Goal: Task Accomplishment & Management: Use online tool/utility

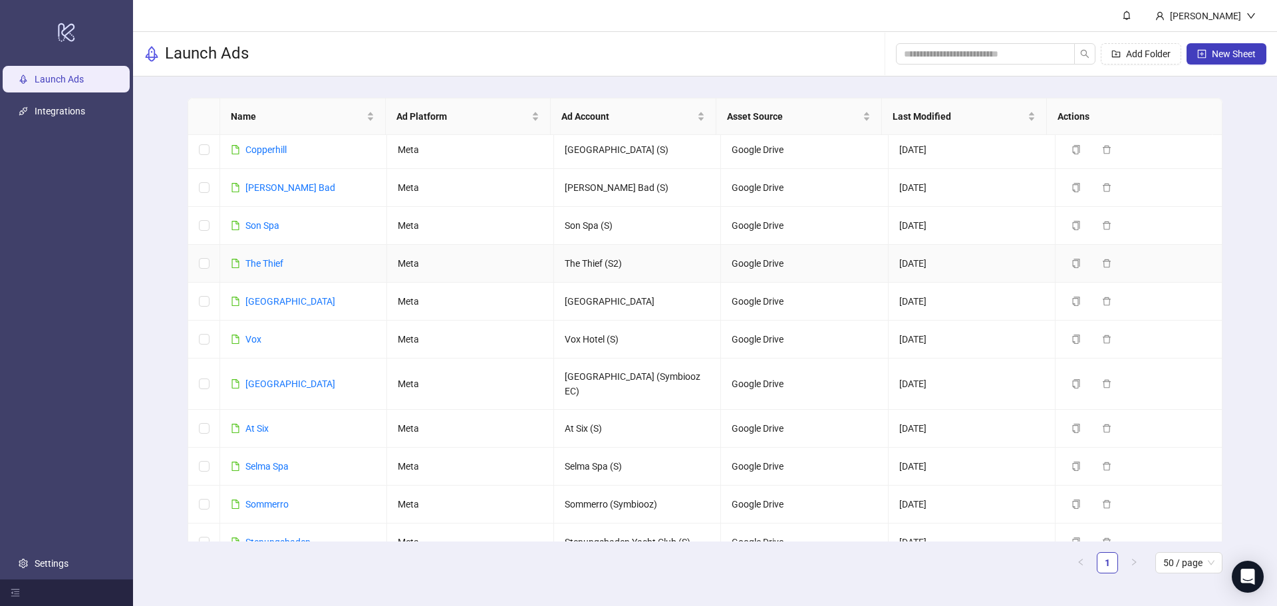
scroll to position [655, 0]
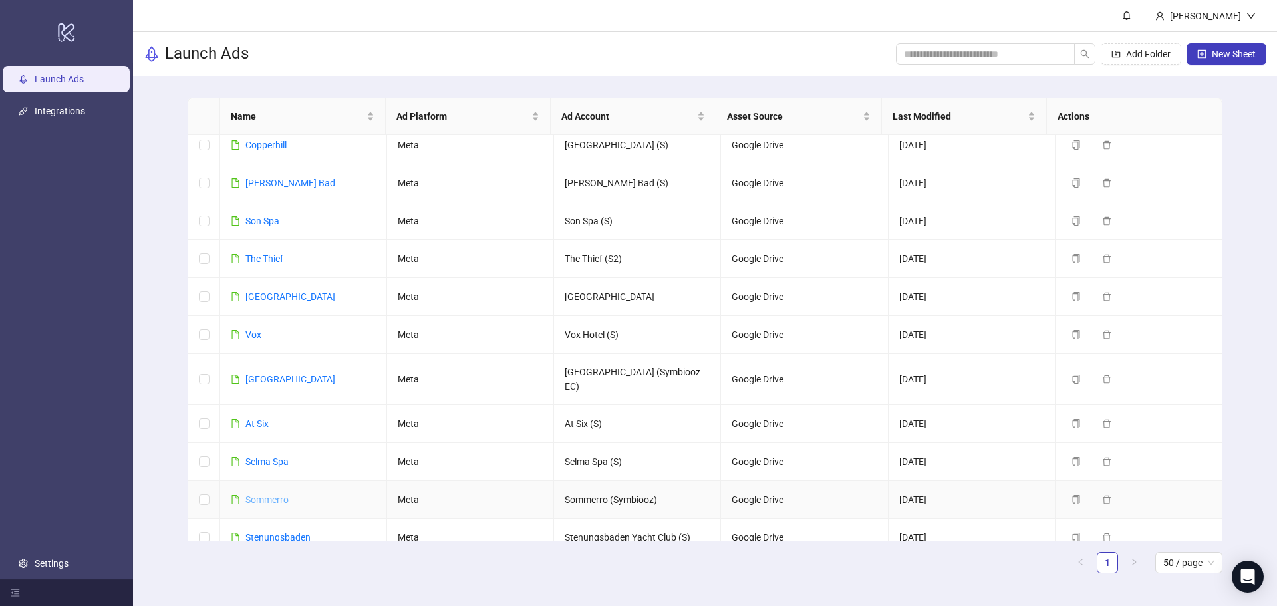
click at [263, 494] on link "Sommerro" at bounding box center [266, 499] width 43 height 11
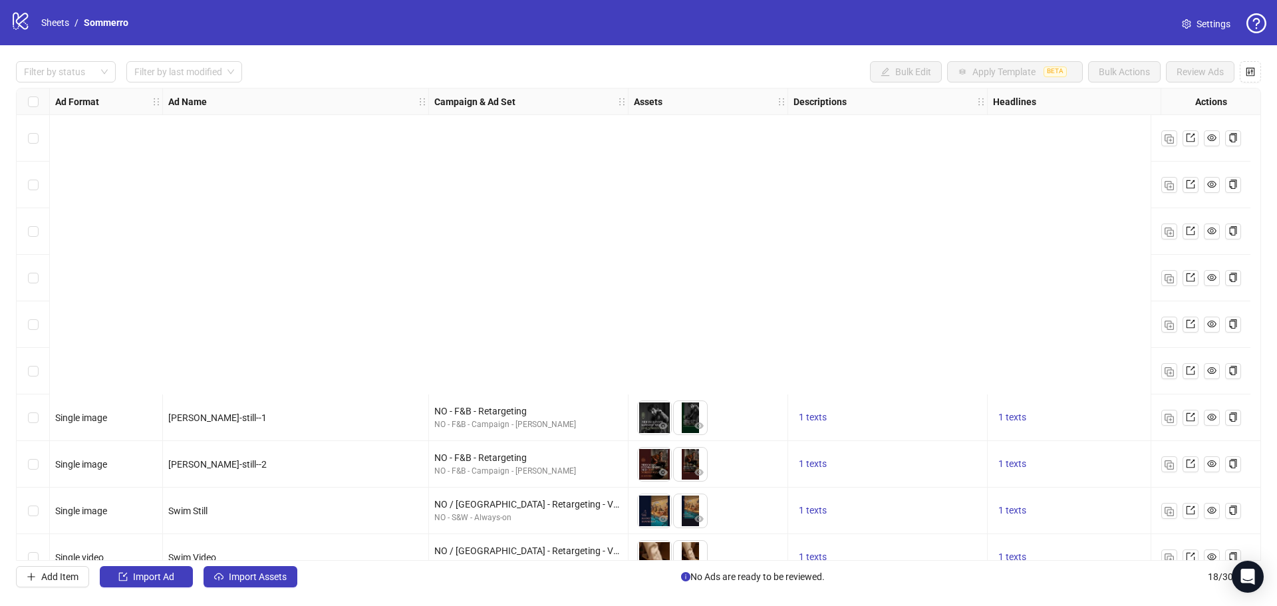
scroll to position [398, 0]
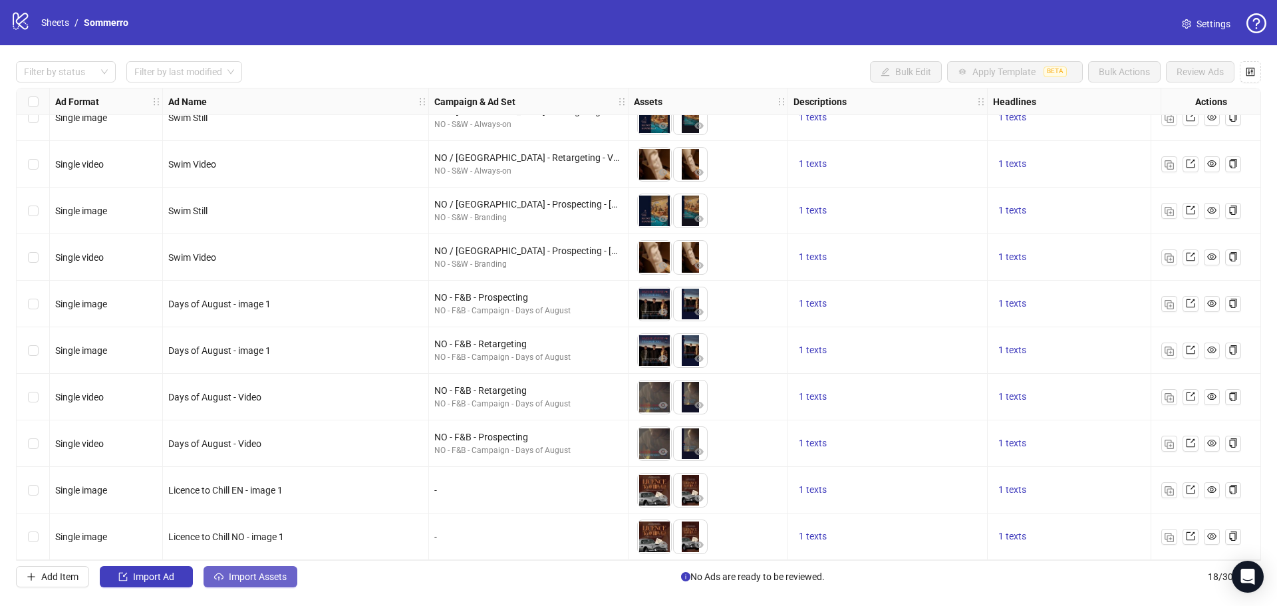
click at [239, 579] on span "Import Assets" at bounding box center [258, 576] width 58 height 11
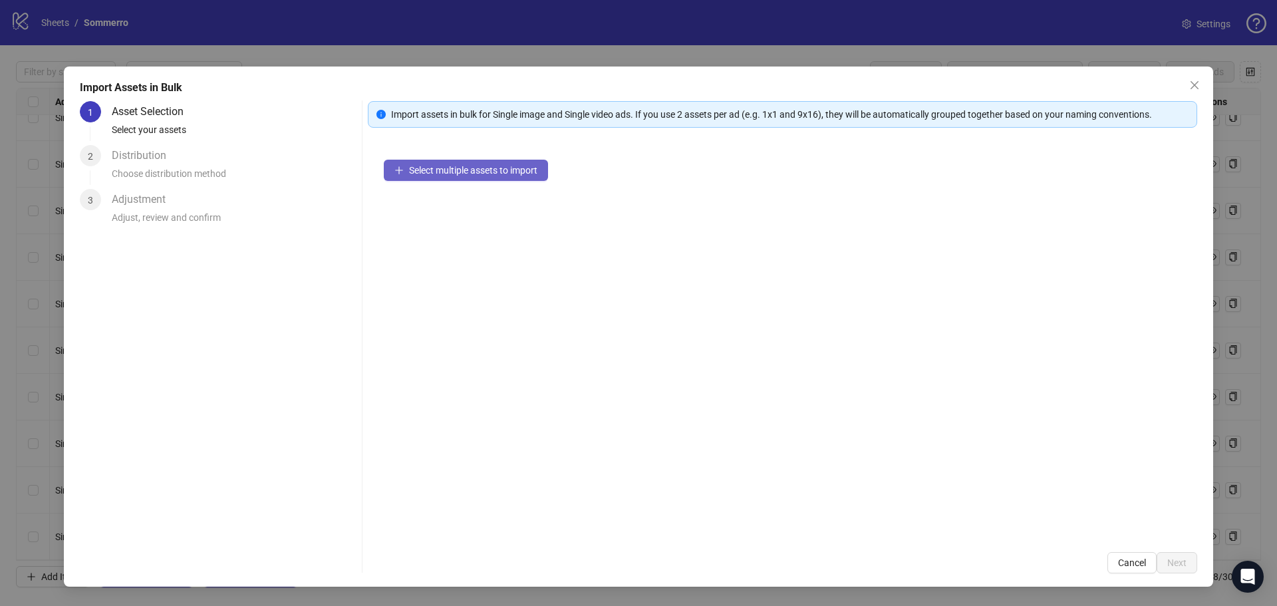
click at [455, 176] on button "Select multiple assets to import" at bounding box center [466, 170] width 164 height 21
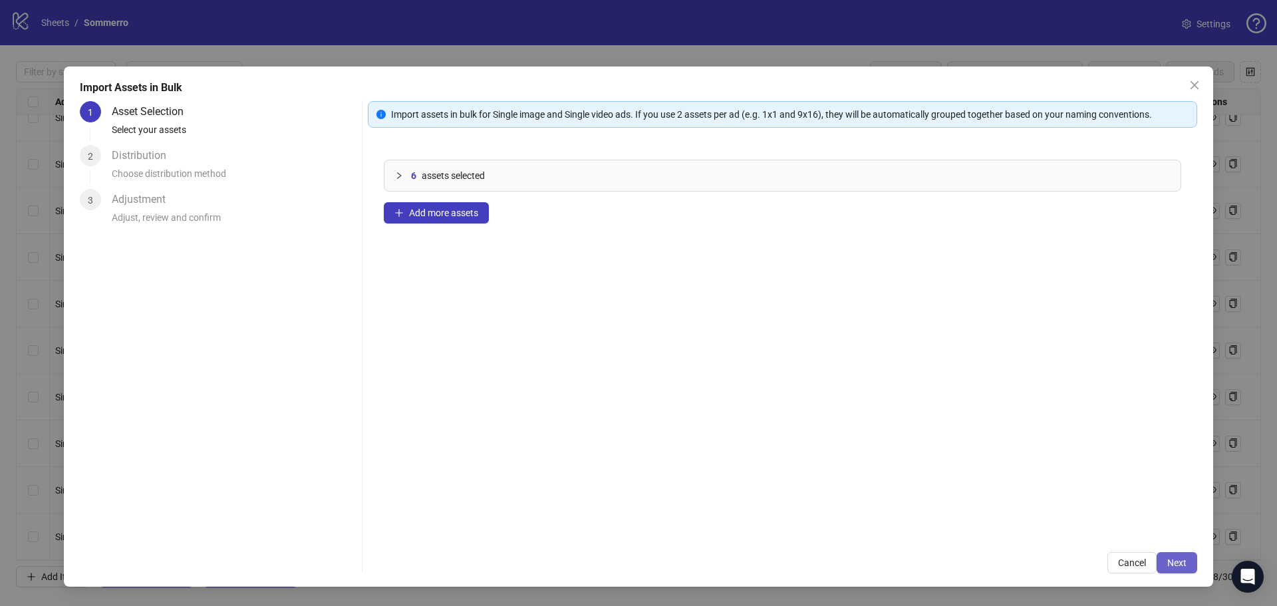
click at [1174, 563] on span "Next" at bounding box center [1176, 562] width 19 height 11
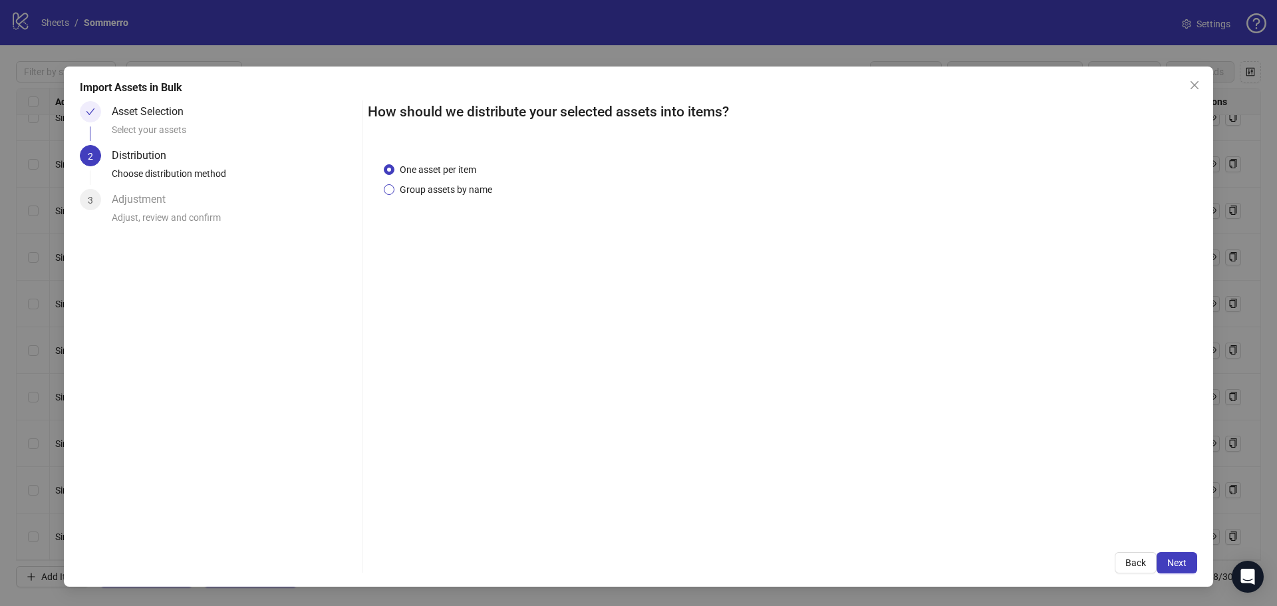
click at [452, 188] on span "Group assets by name" at bounding box center [445, 189] width 103 height 15
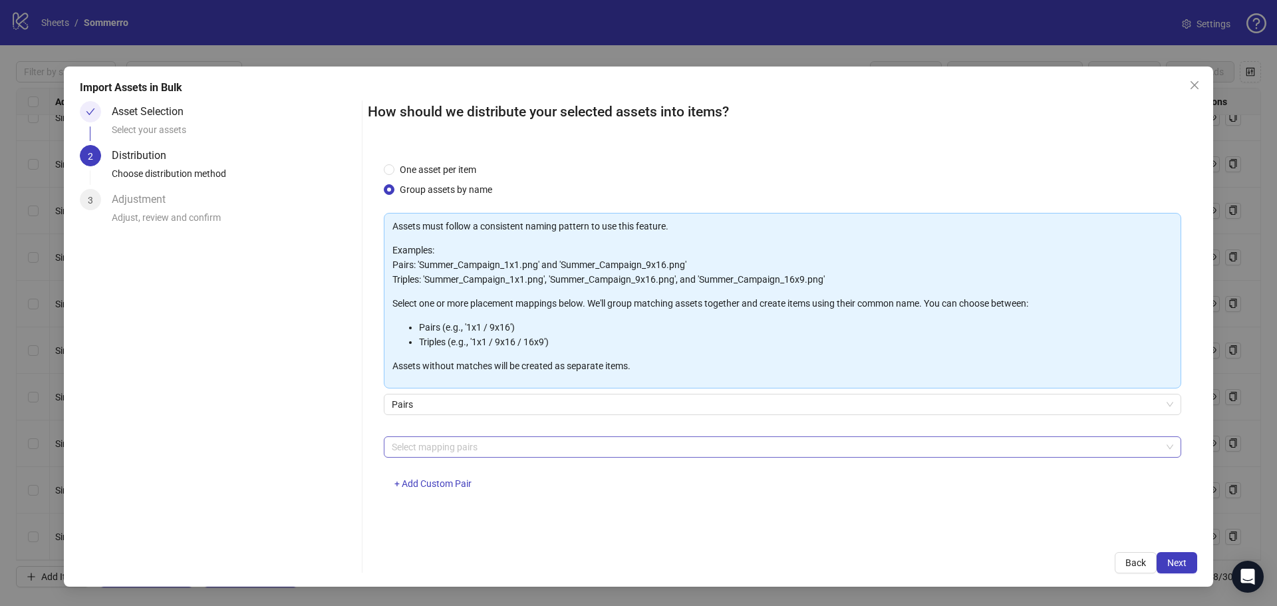
click at [450, 444] on div at bounding box center [775, 447] width 778 height 19
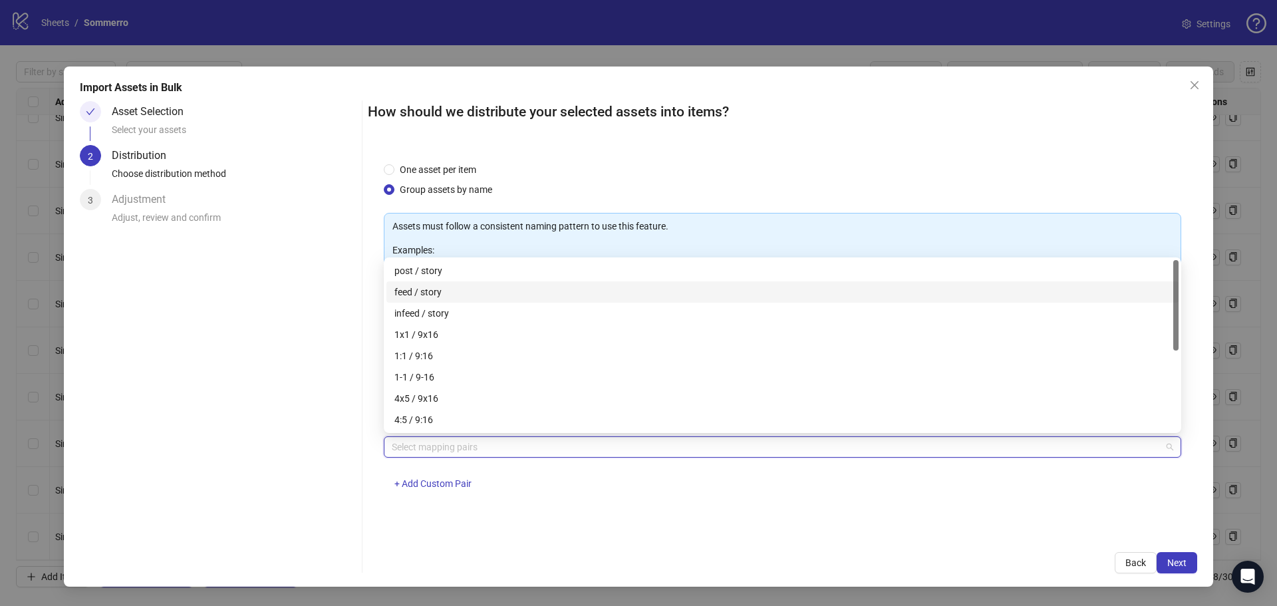
click at [444, 291] on div "feed / story" at bounding box center [782, 292] width 776 height 15
click at [640, 502] on div "feed / story + Add Custom Pair" at bounding box center [783, 470] width 798 height 69
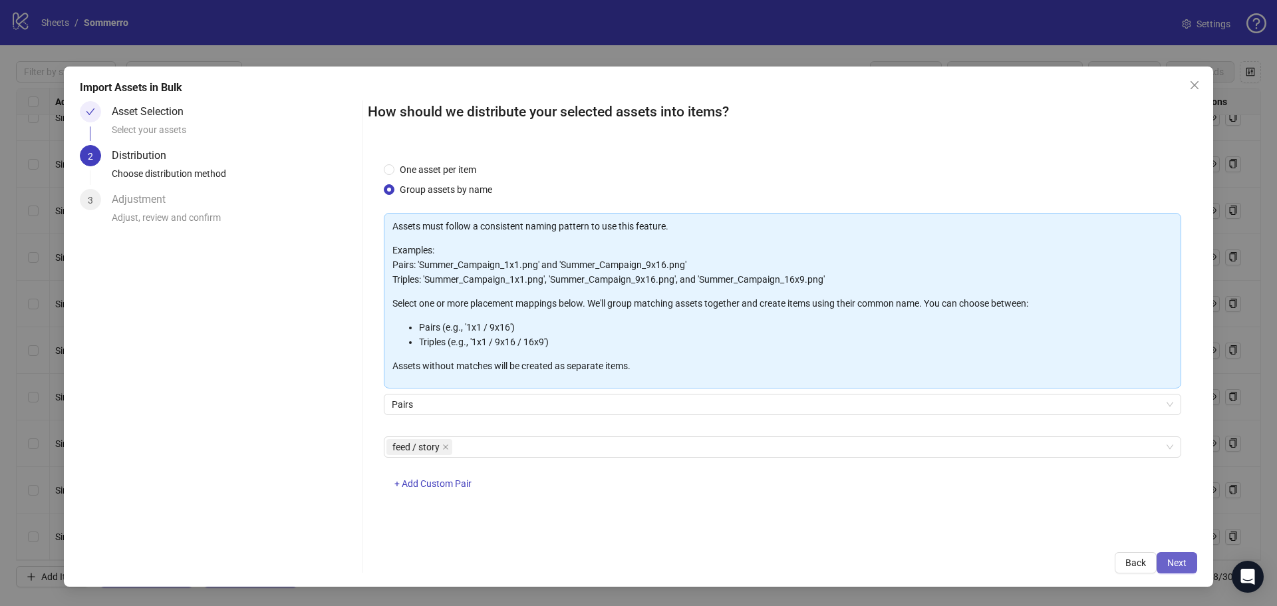
click at [1170, 556] on button "Next" at bounding box center [1177, 562] width 41 height 21
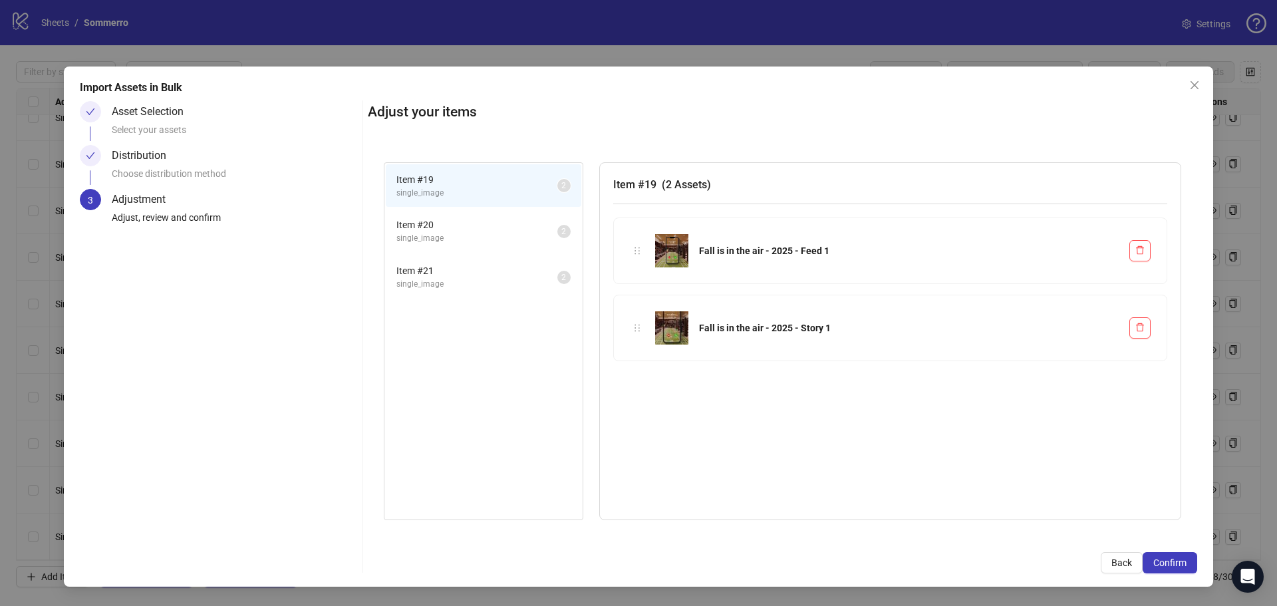
click at [464, 220] on span "Item # 20" at bounding box center [476, 225] width 161 height 15
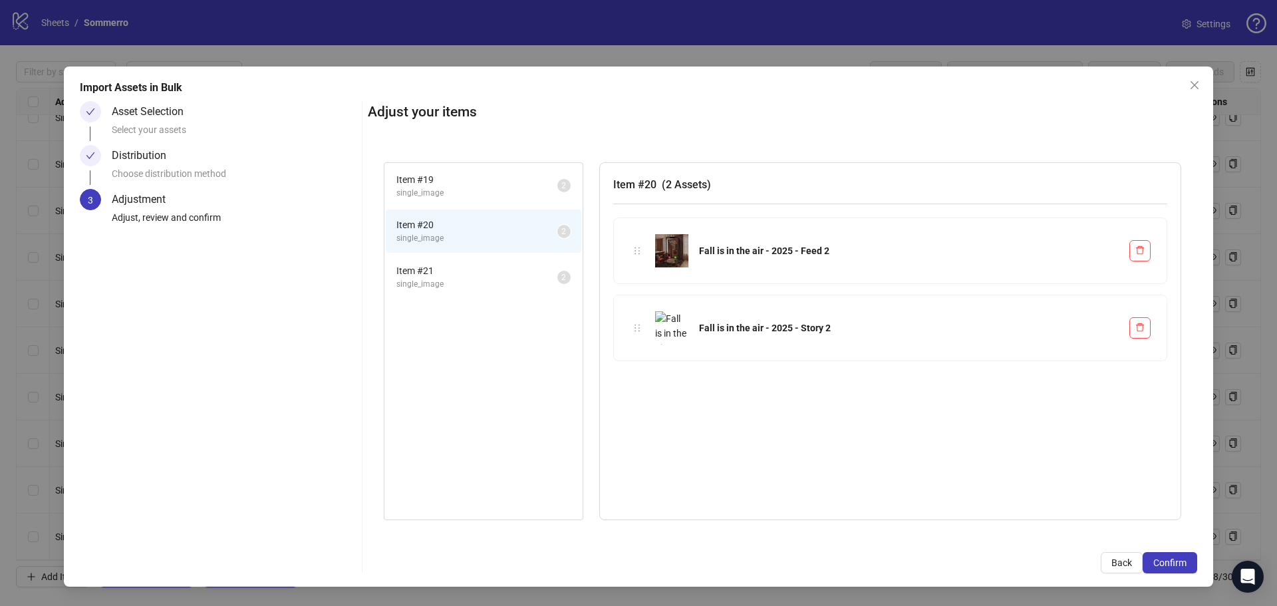
click at [438, 275] on span "Item # 21" at bounding box center [476, 270] width 161 height 15
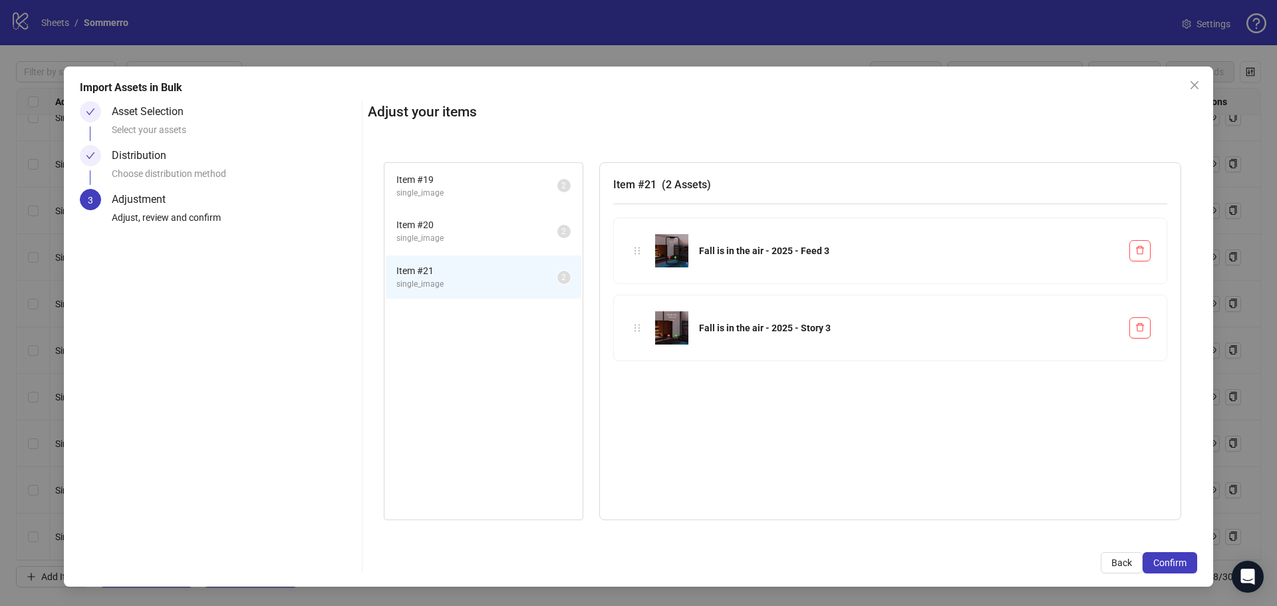
click at [457, 238] on span "single_image" at bounding box center [476, 238] width 161 height 13
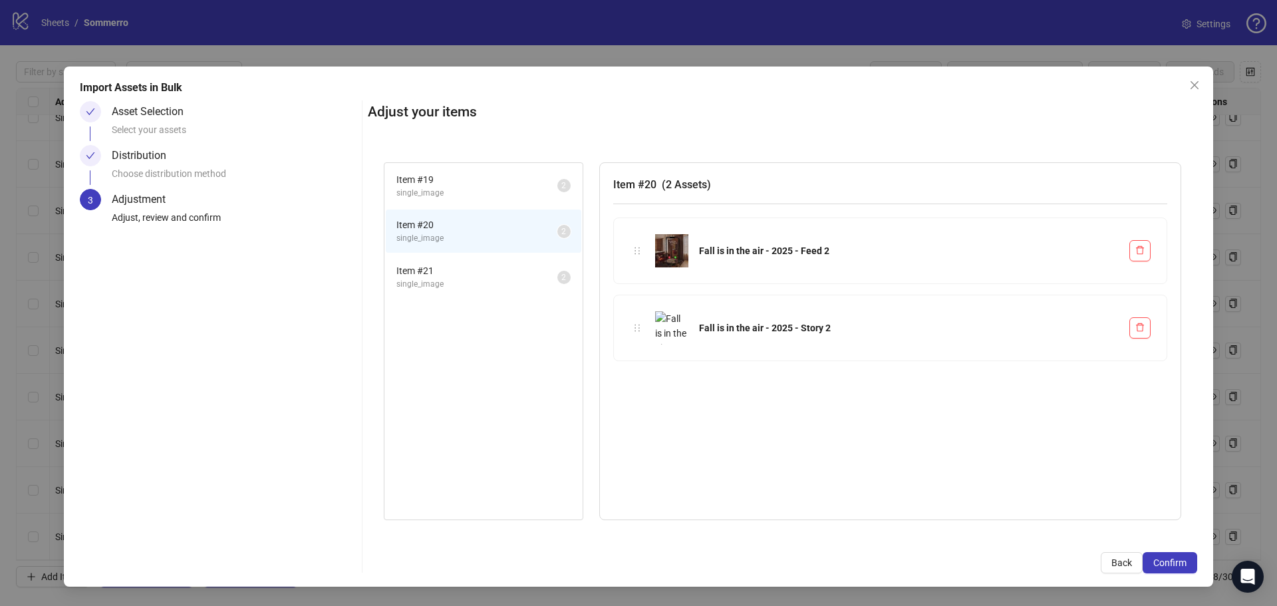
click at [452, 206] on li "Item # 19 single_image 2" at bounding box center [484, 185] width 196 height 43
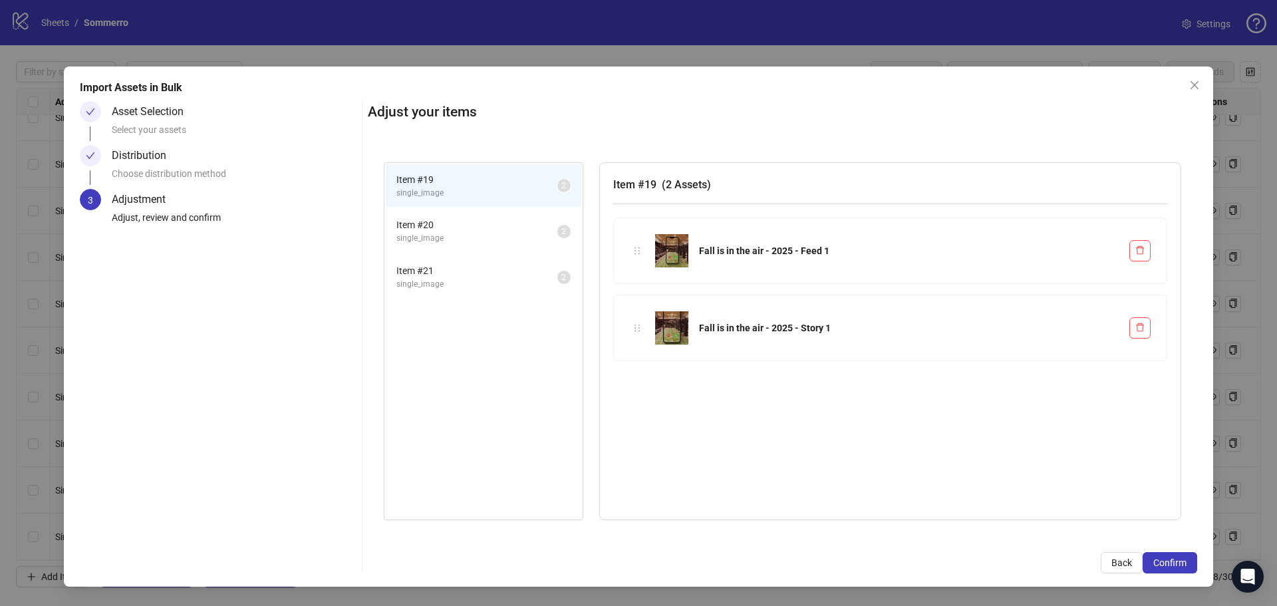
click at [450, 245] on li "Item # 20 single_image 2" at bounding box center [484, 231] width 196 height 43
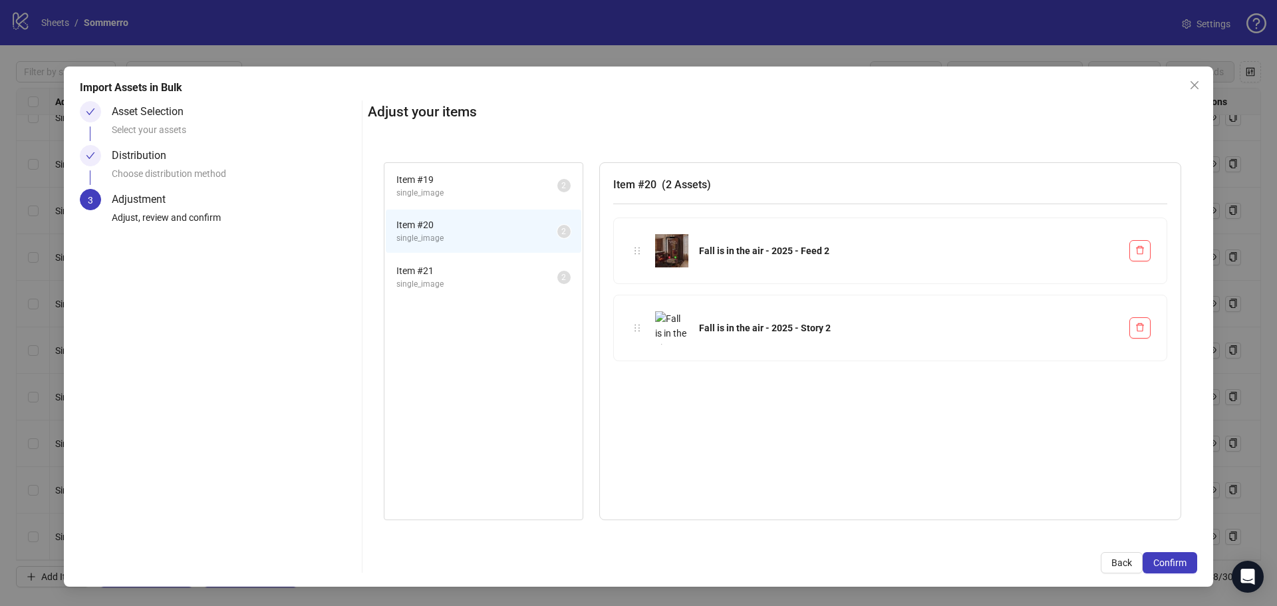
drag, startPoint x: 444, startPoint y: 271, endPoint x: 585, endPoint y: 263, distance: 141.2
click at [444, 271] on span "Item # 21" at bounding box center [476, 270] width 161 height 15
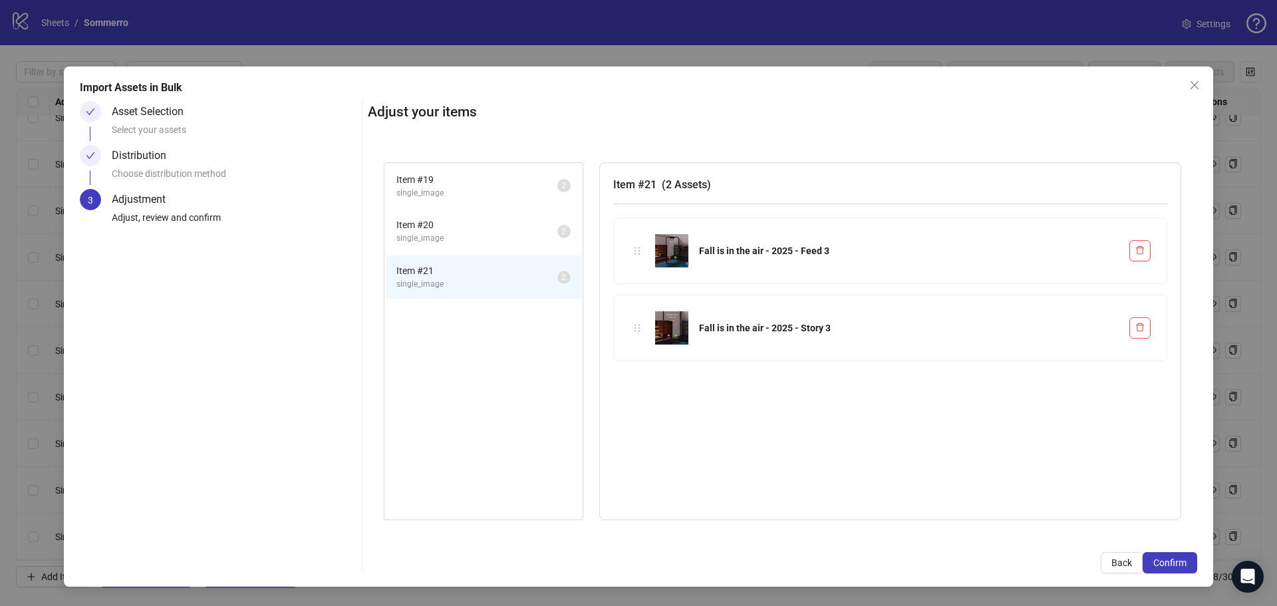
click at [421, 243] on span "single_image" at bounding box center [476, 238] width 161 height 13
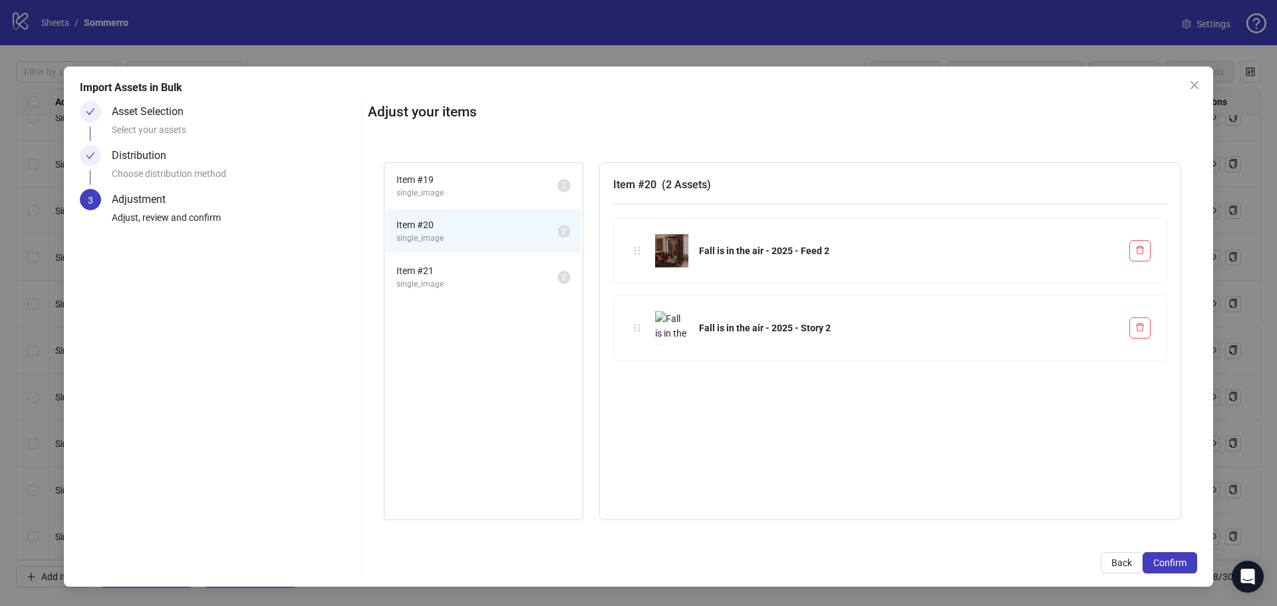
click at [124, 157] on div "Distribution" at bounding box center [144, 155] width 65 height 21
click at [136, 114] on div "Asset Selection" at bounding box center [153, 111] width 82 height 21
click at [1128, 565] on span "Back" at bounding box center [1122, 562] width 21 height 11
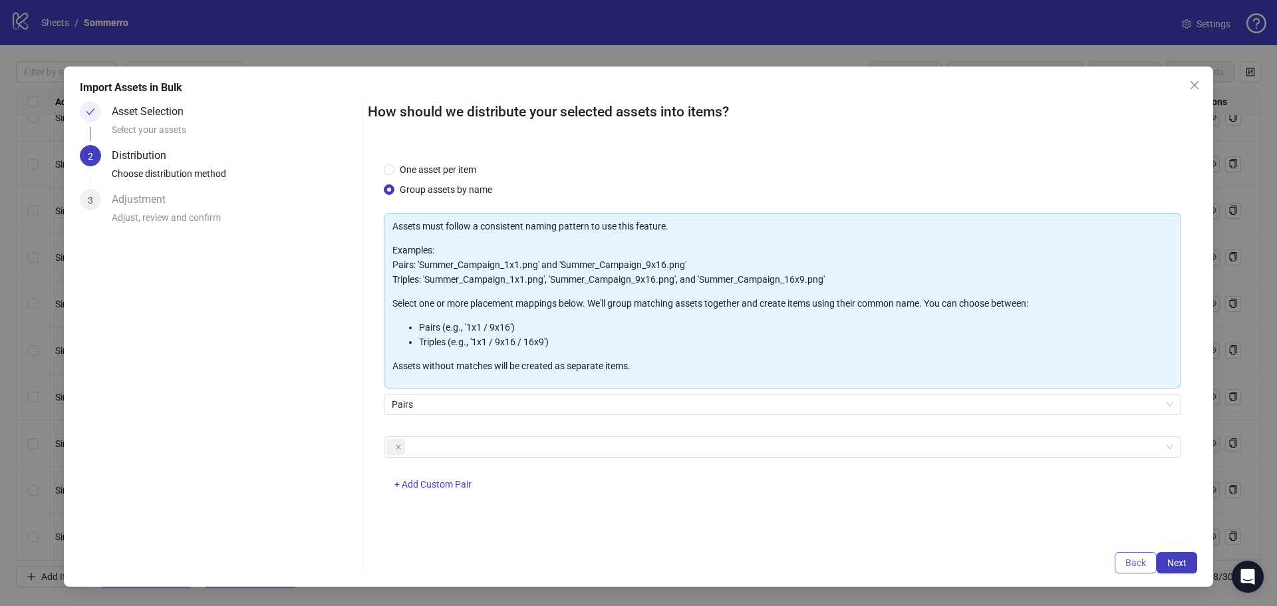
click at [1126, 565] on span "Back" at bounding box center [1135, 562] width 21 height 11
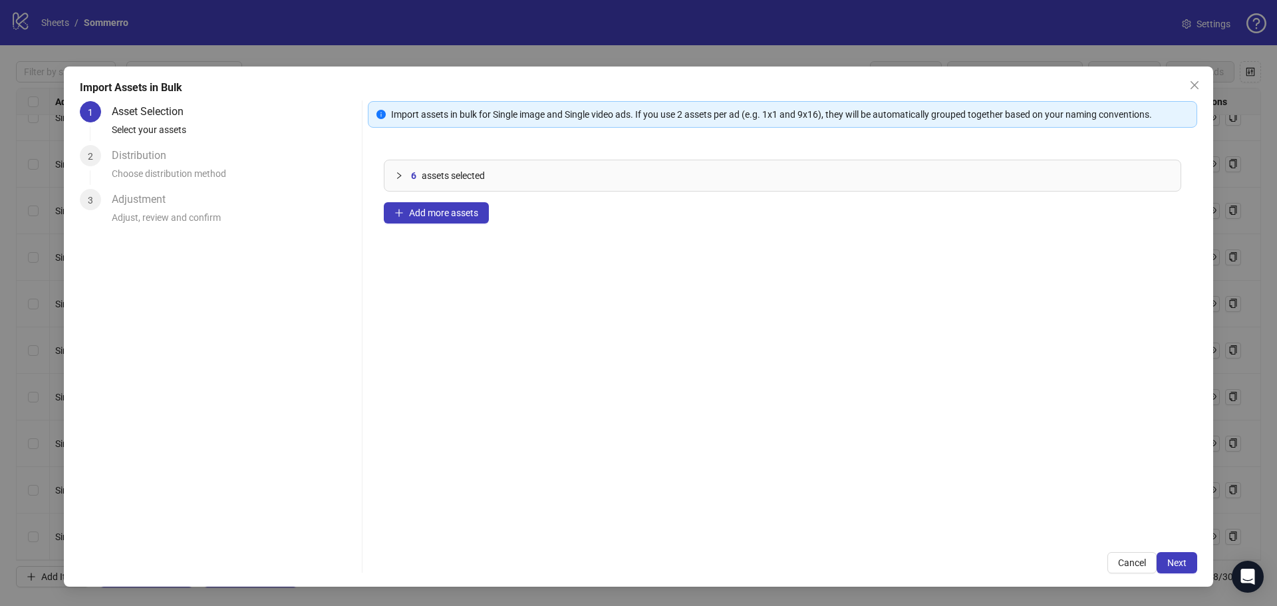
click at [504, 175] on div "6 assets selected" at bounding box center [790, 175] width 759 height 15
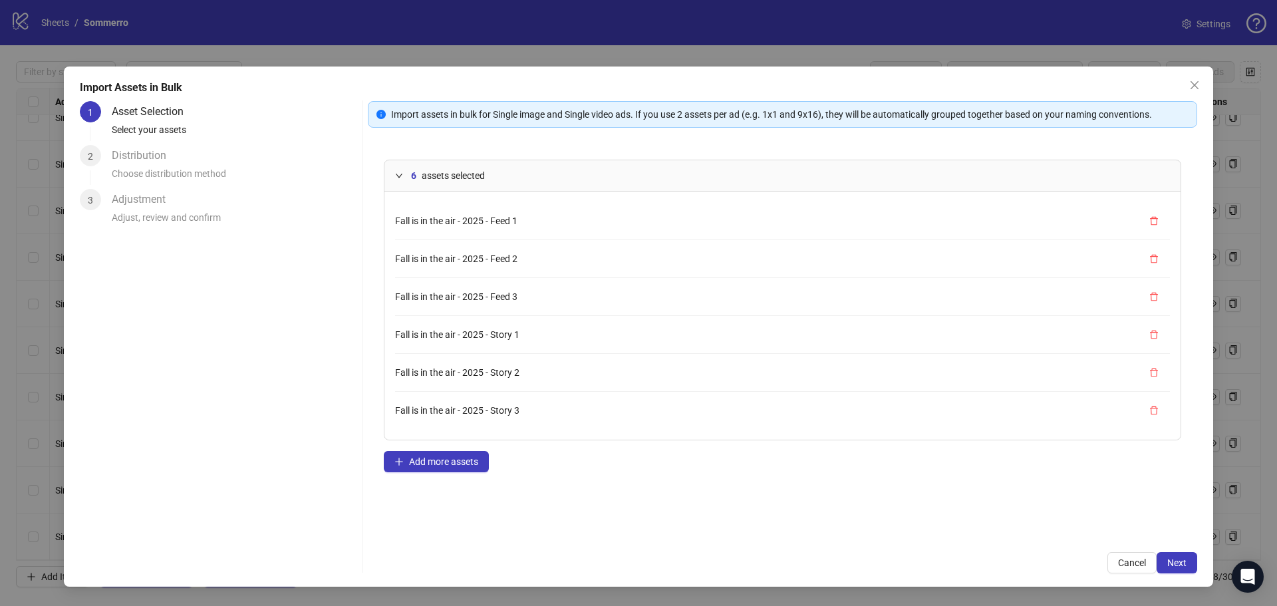
drag, startPoint x: 506, startPoint y: 369, endPoint x: 517, endPoint y: 372, distance: 11.6
click at [506, 370] on span "Fall is in the air - 2025 - Story 2" at bounding box center [457, 372] width 124 height 11
click at [1180, 561] on span "Next" at bounding box center [1176, 562] width 19 height 11
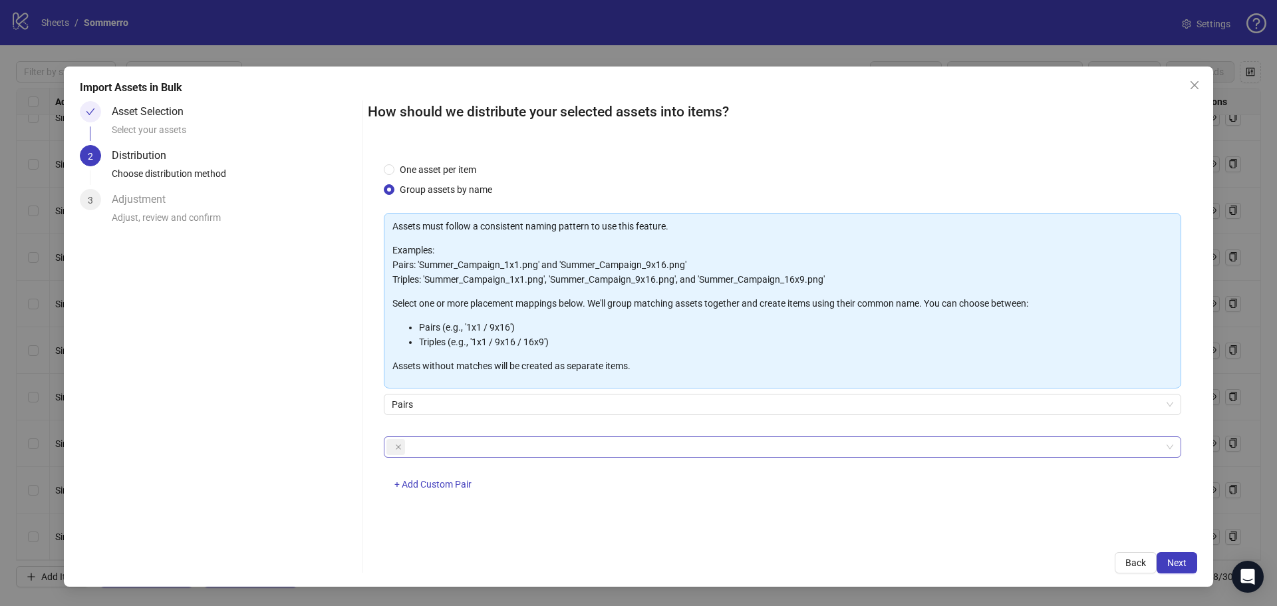
click at [547, 456] on div at bounding box center [783, 446] width 798 height 21
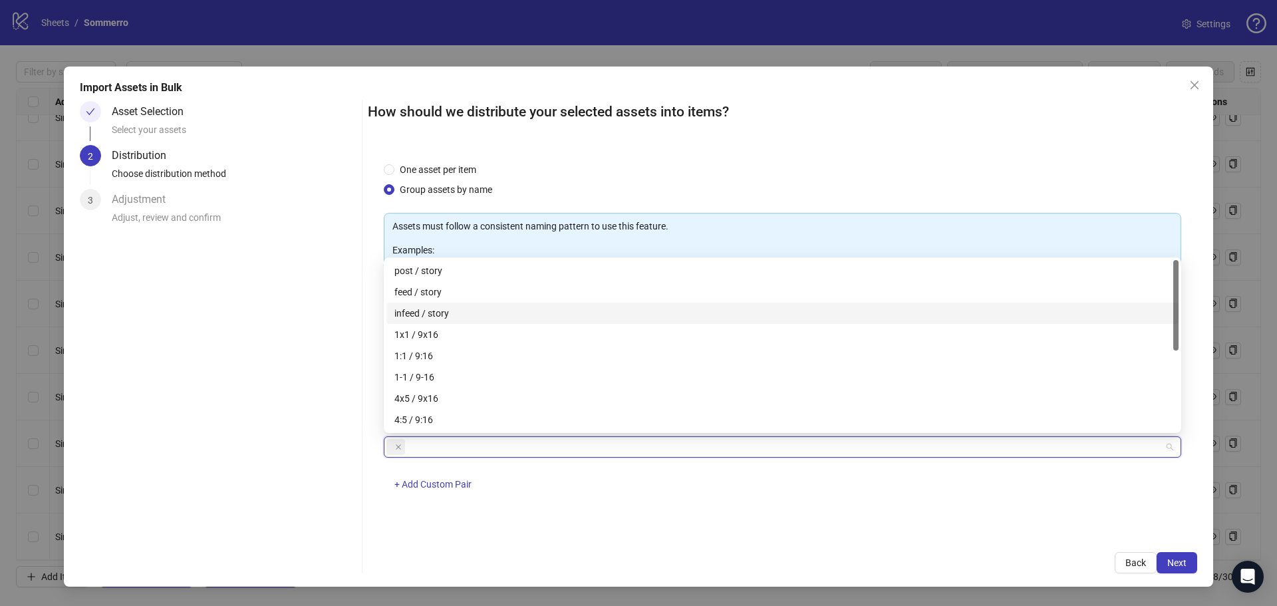
click at [422, 294] on div "feed / story" at bounding box center [782, 292] width 776 height 15
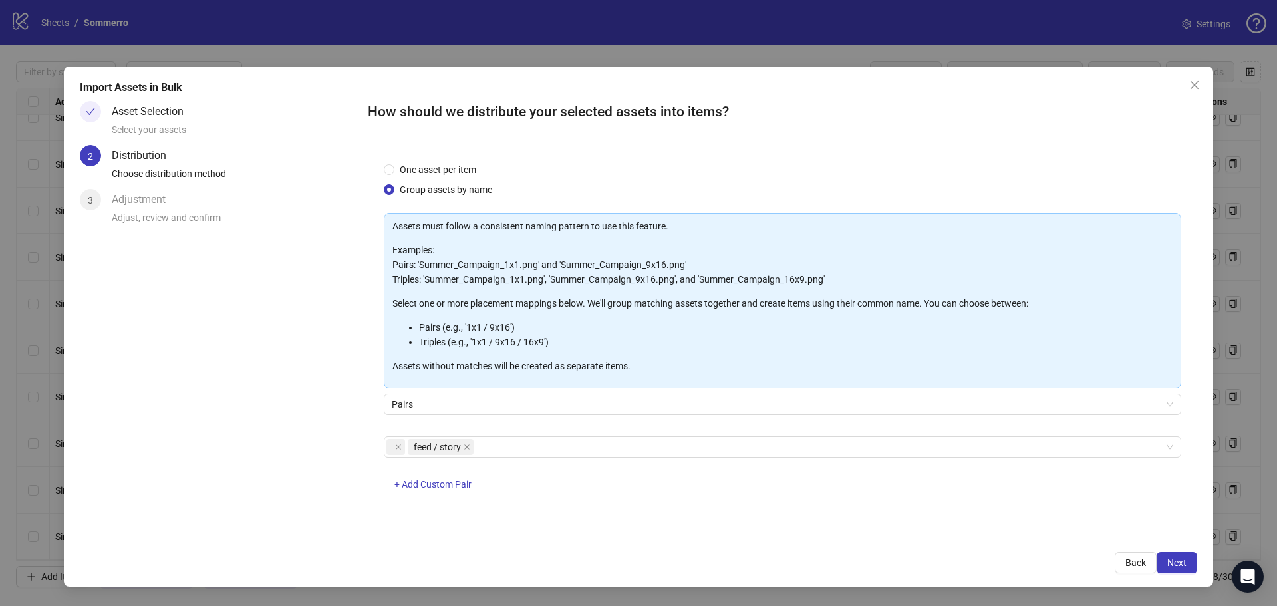
click at [895, 535] on div "One asset per item Group assets by name Assets must follow a consistent naming …" at bounding box center [782, 341] width 829 height 390
click at [399, 448] on icon "close" at bounding box center [398, 447] width 7 height 7
click at [1177, 564] on span "Next" at bounding box center [1176, 562] width 19 height 11
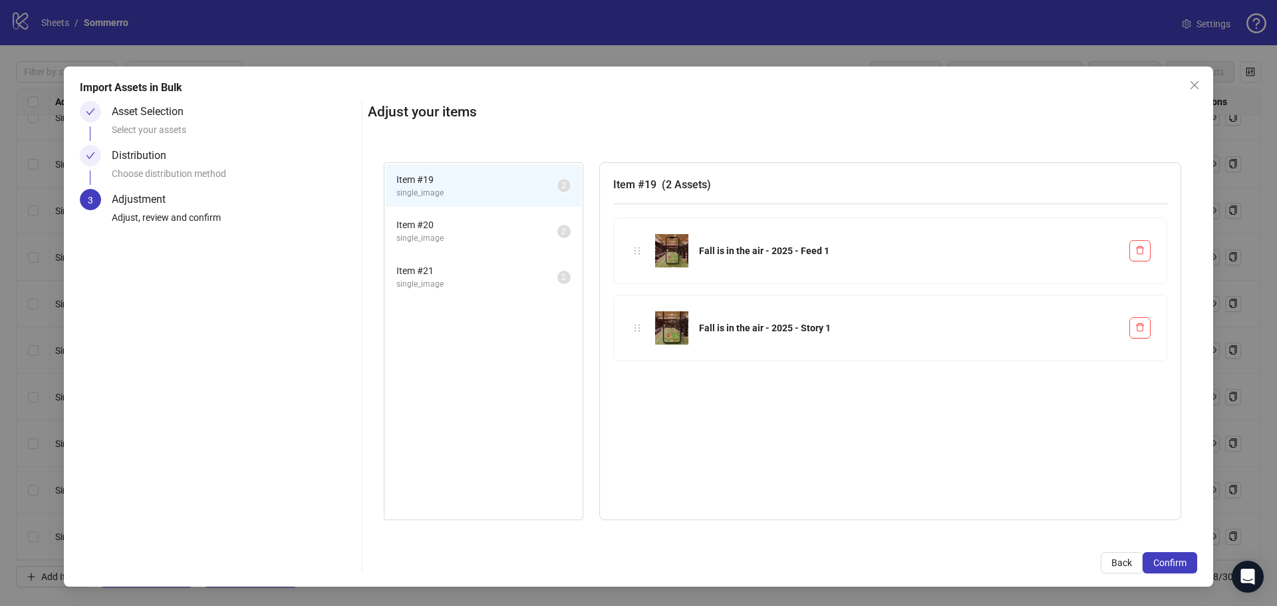
click at [469, 226] on span "Item # 20" at bounding box center [476, 225] width 161 height 15
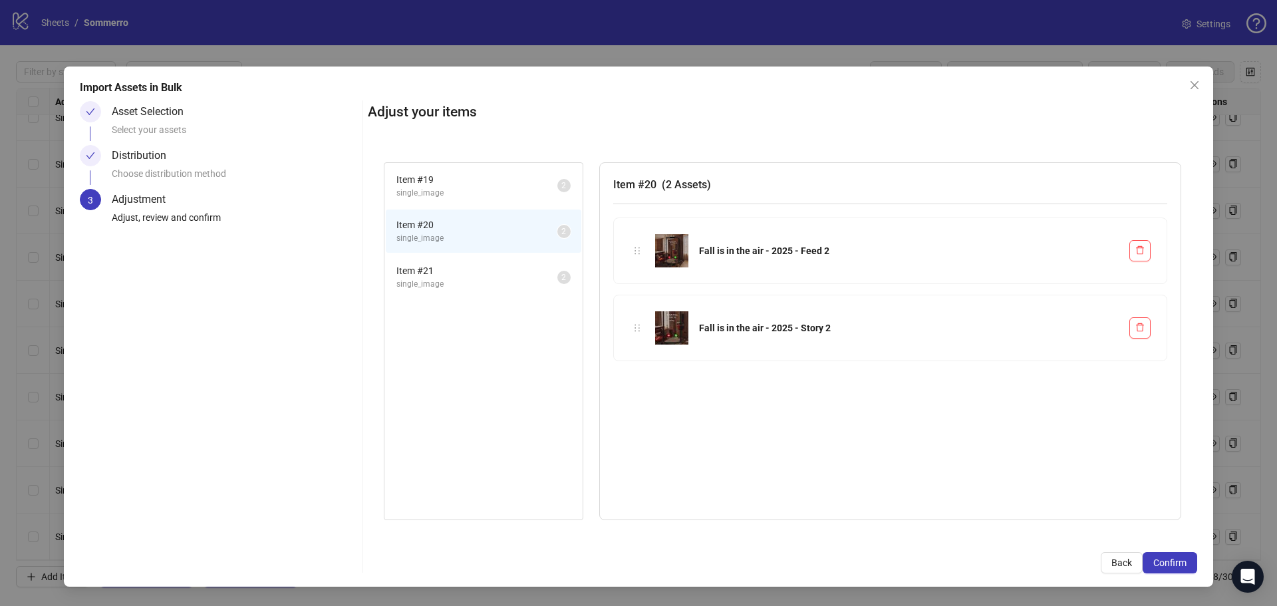
click at [452, 275] on span "Item # 21" at bounding box center [476, 270] width 161 height 15
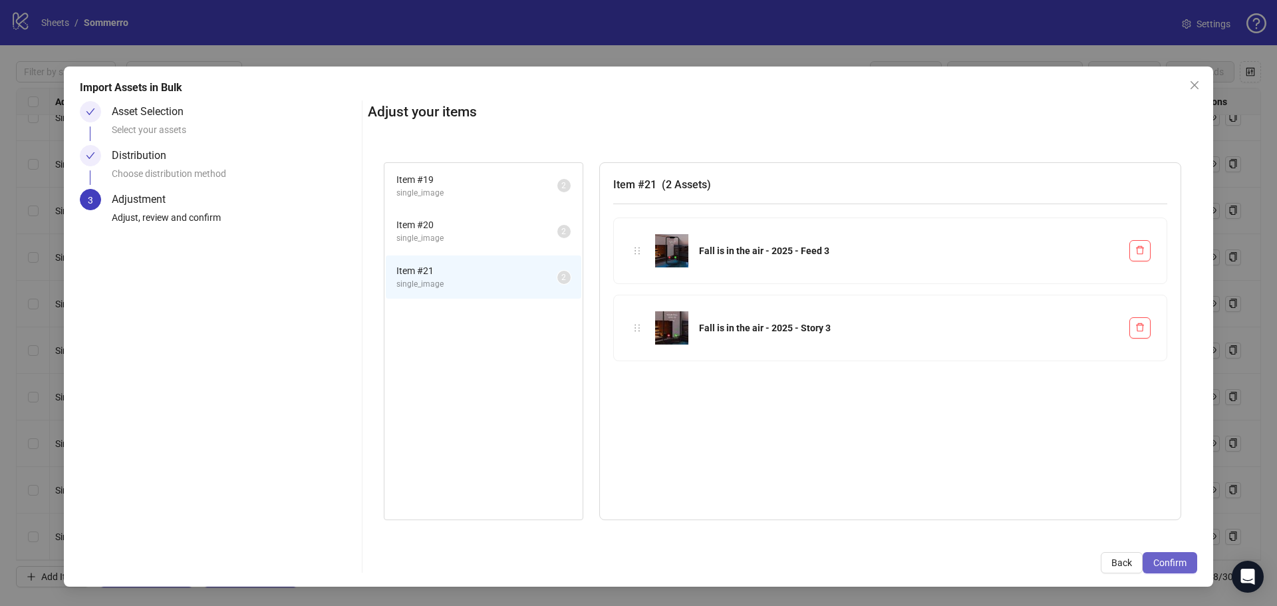
click at [1168, 560] on span "Confirm" at bounding box center [1169, 562] width 33 height 11
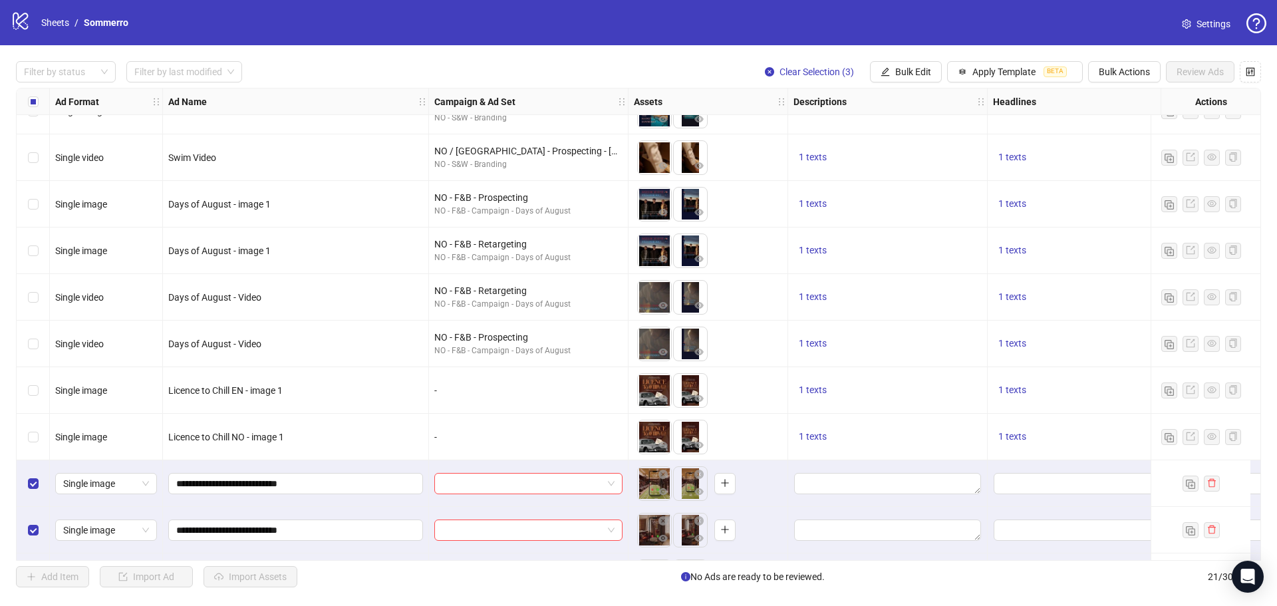
scroll to position [538, 0]
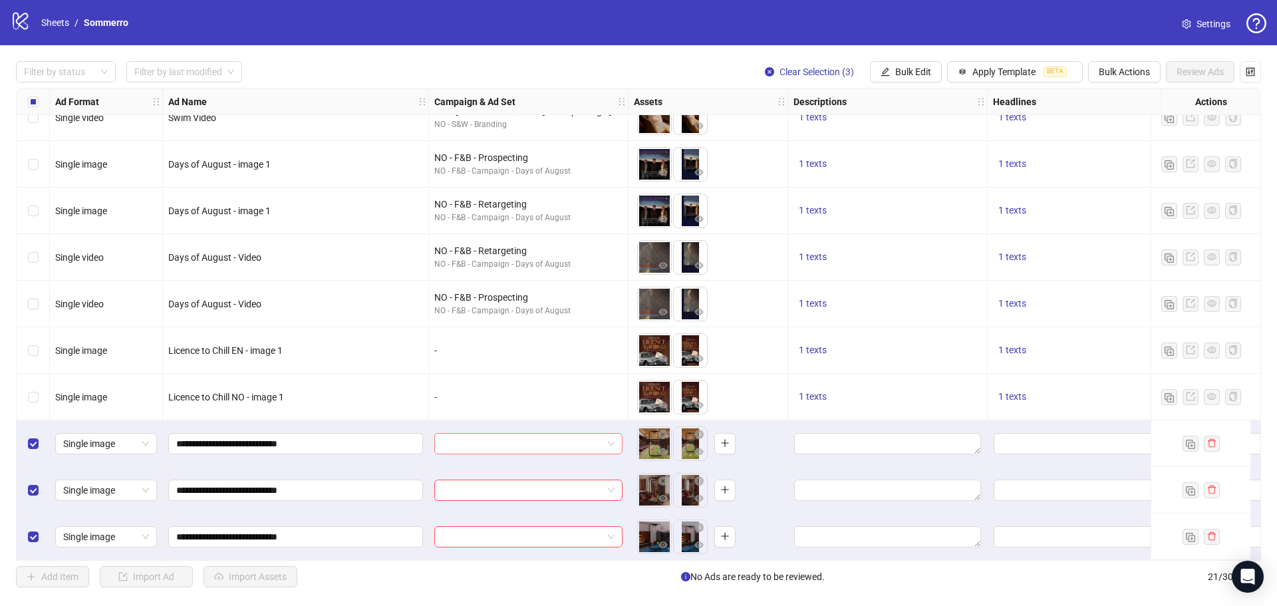
click at [501, 442] on input "search" at bounding box center [522, 444] width 160 height 20
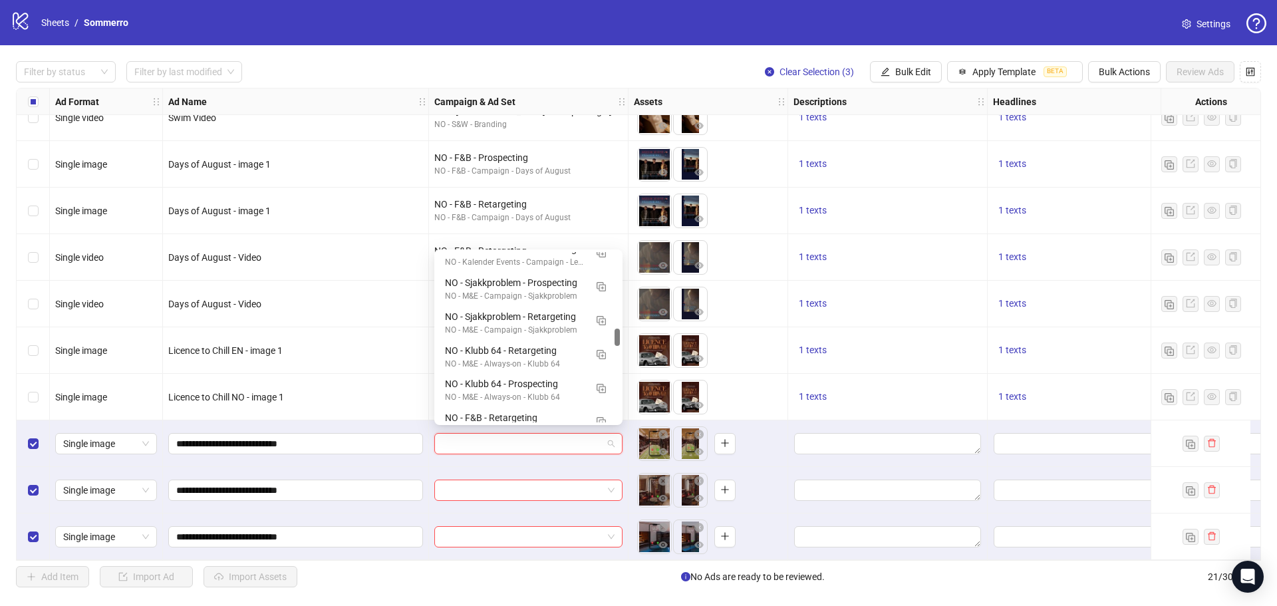
scroll to position [660, 0]
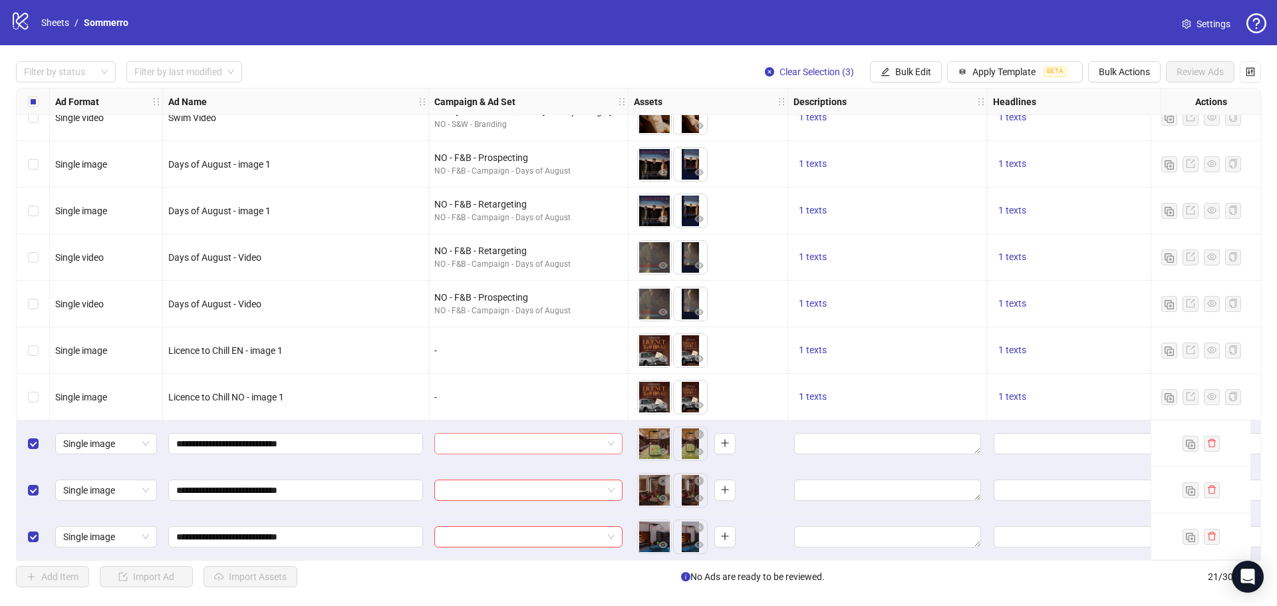
click at [506, 442] on input "search" at bounding box center [522, 444] width 160 height 20
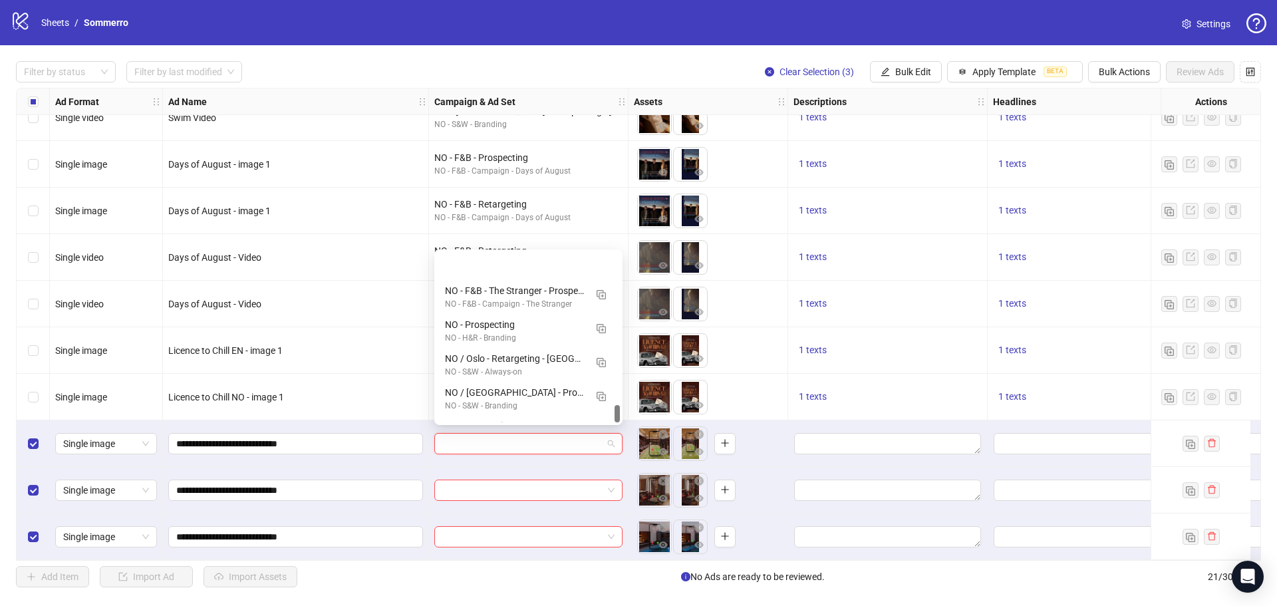
scroll to position [1458, 0]
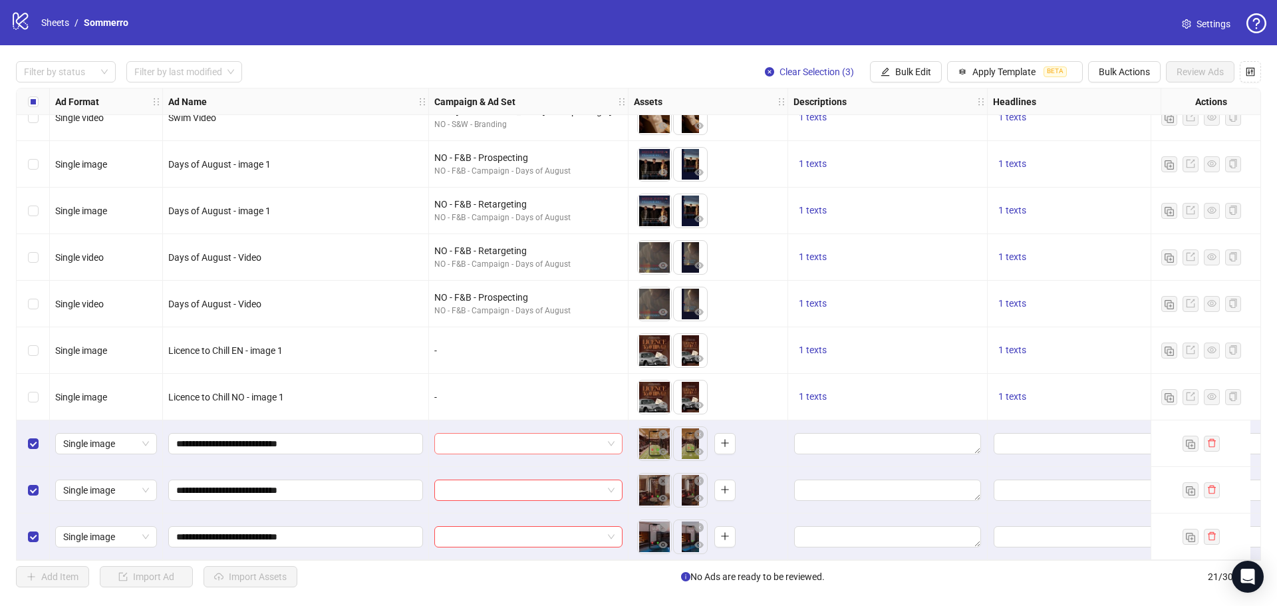
click at [542, 434] on input "search" at bounding box center [522, 444] width 160 height 20
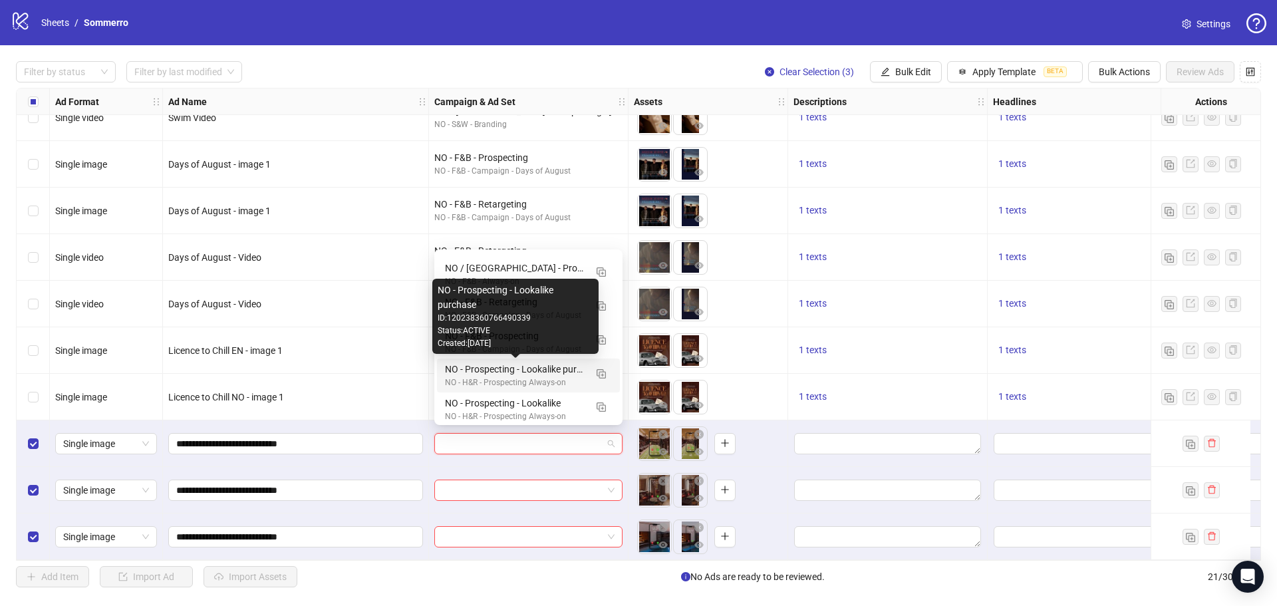
scroll to position [333, 0]
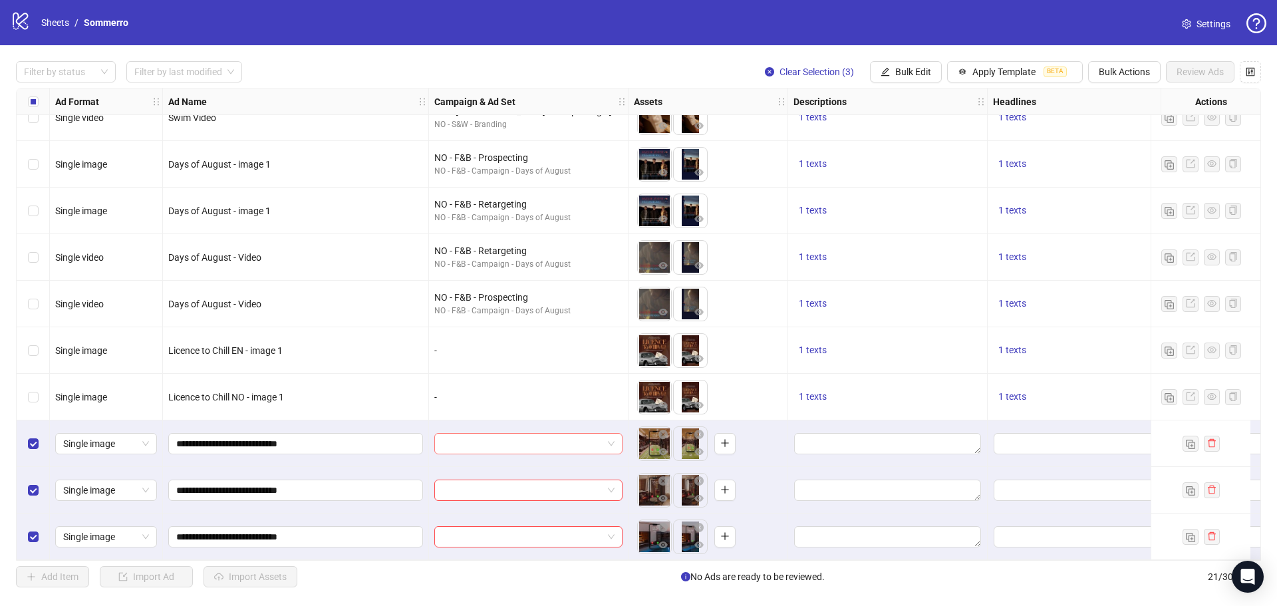
click at [558, 434] on input "search" at bounding box center [522, 444] width 160 height 20
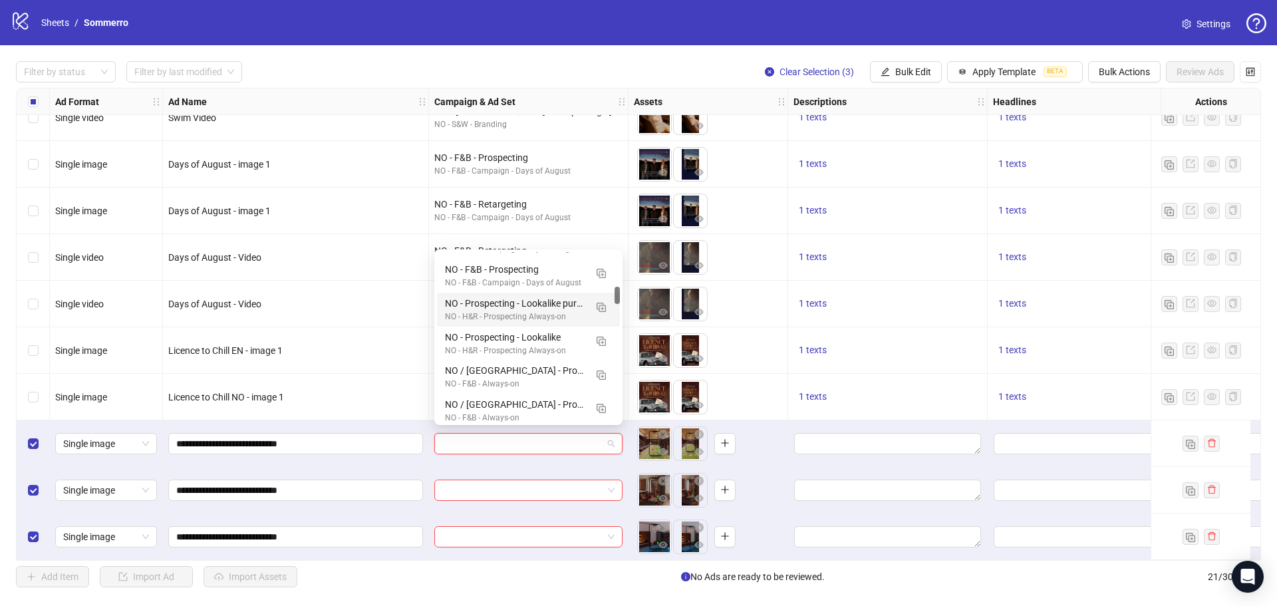
click at [528, 434] on input "search" at bounding box center [522, 444] width 160 height 20
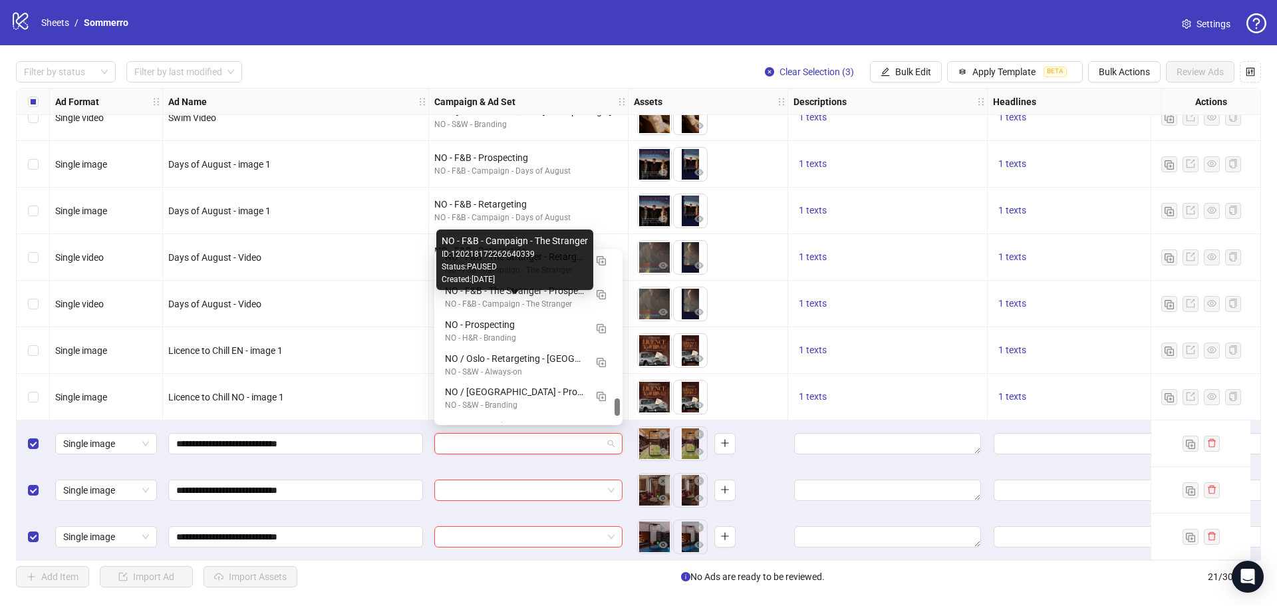
scroll to position [1458, 0]
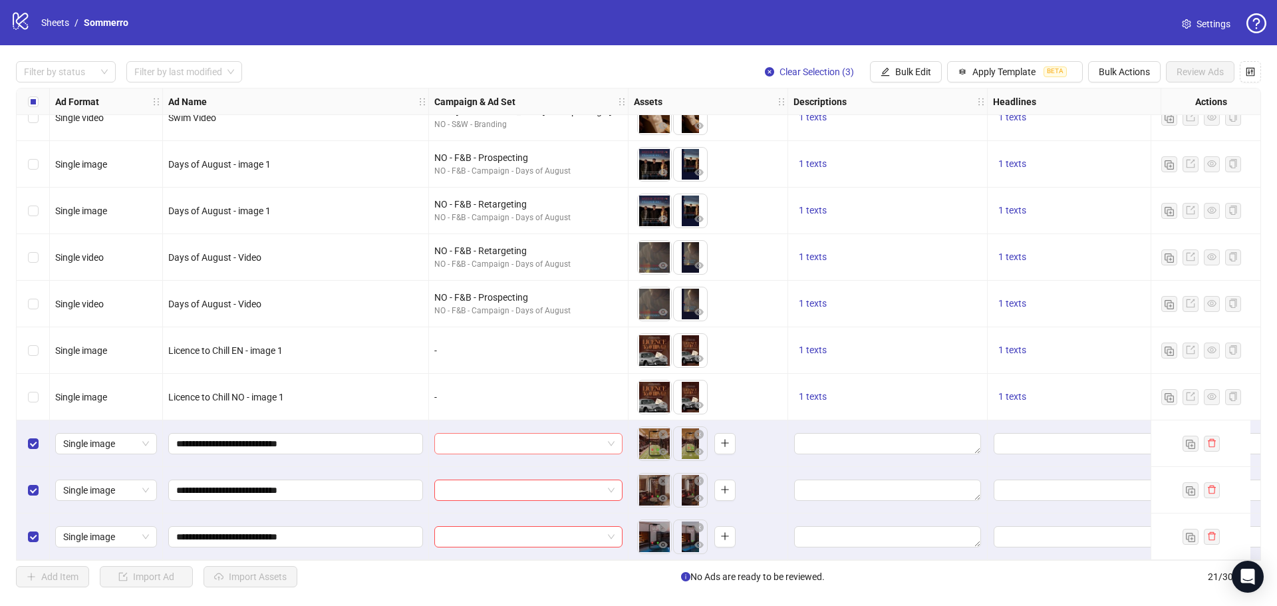
click at [468, 440] on input "search" at bounding box center [522, 444] width 160 height 20
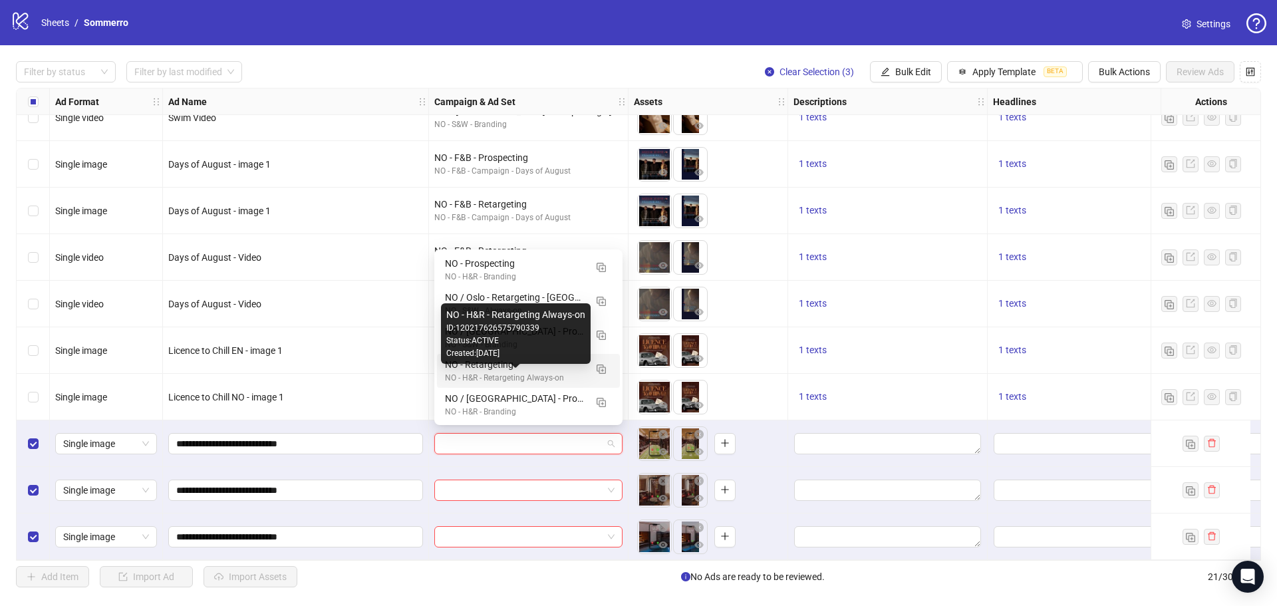
click at [535, 375] on div "NO - H&R - Retargeting Always-on" at bounding box center [515, 378] width 140 height 13
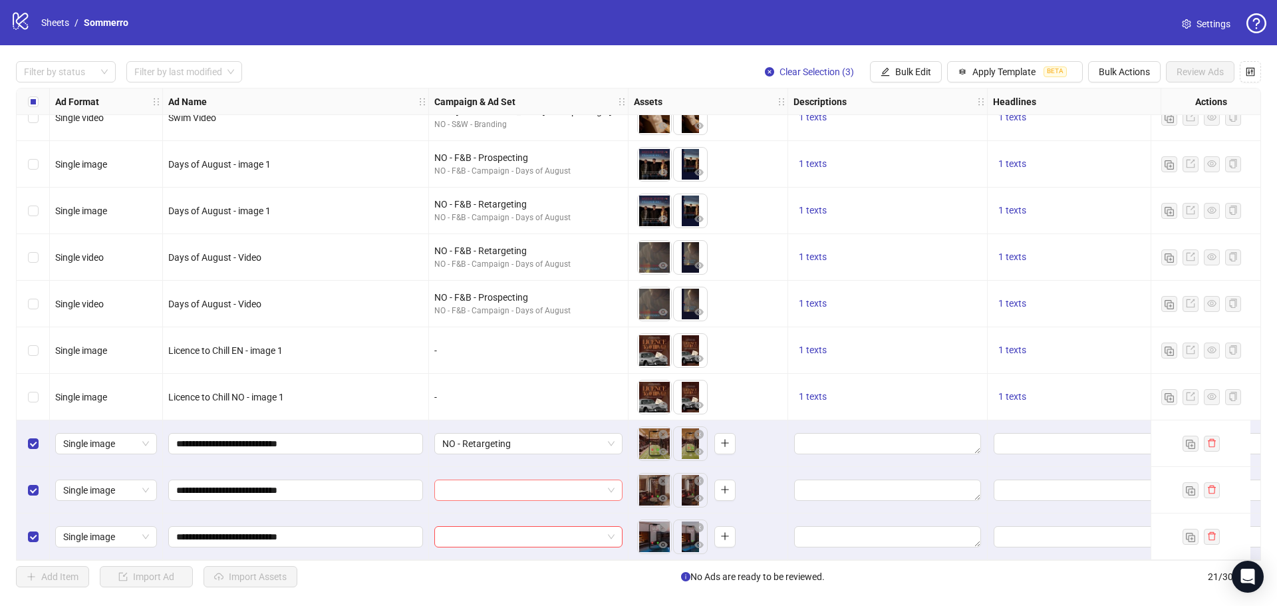
click at [522, 481] on input "search" at bounding box center [522, 490] width 160 height 20
click at [526, 488] on input "search" at bounding box center [522, 490] width 160 height 20
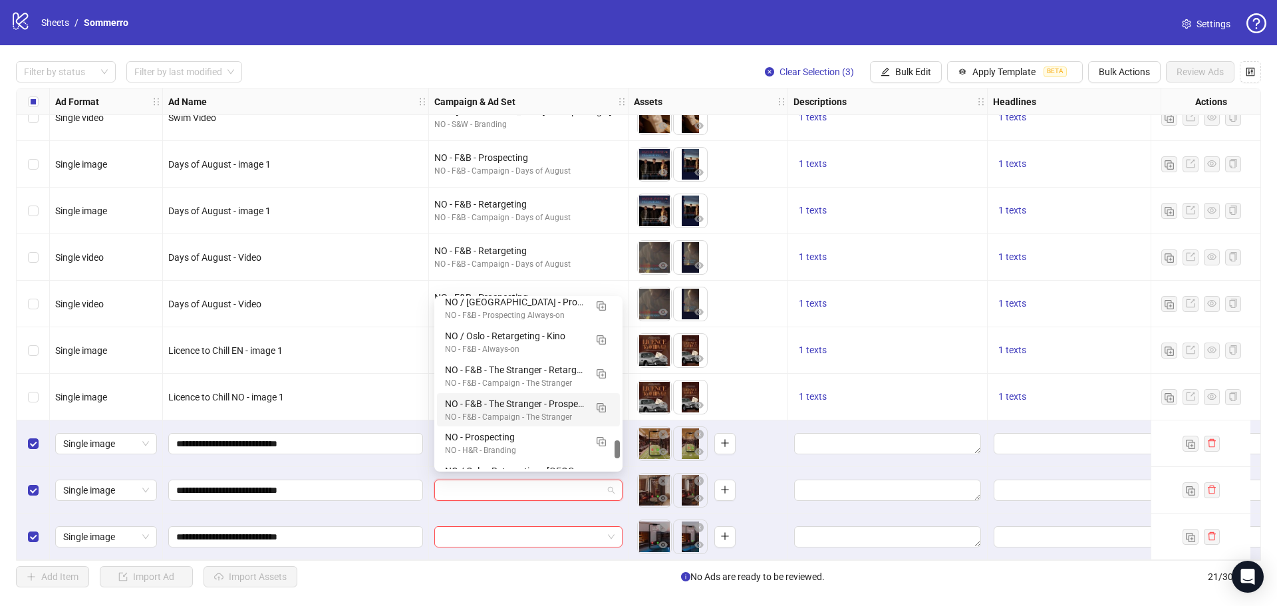
scroll to position [1458, 0]
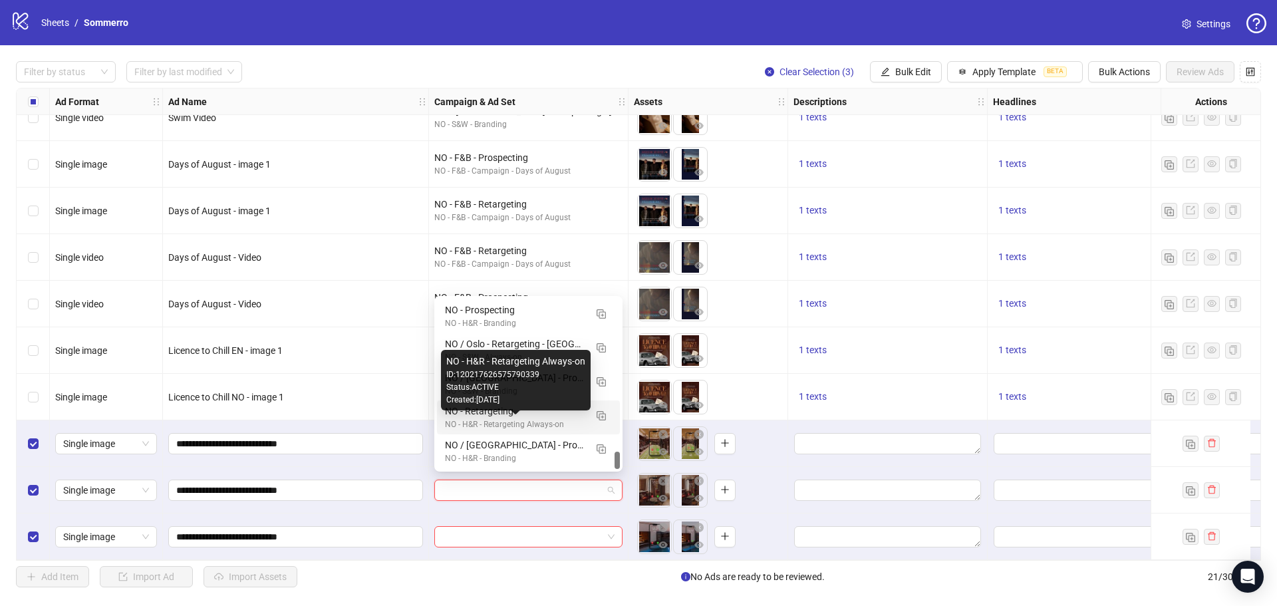
click at [544, 422] on div "NO - H&R - Retargeting Always-on" at bounding box center [515, 424] width 140 height 13
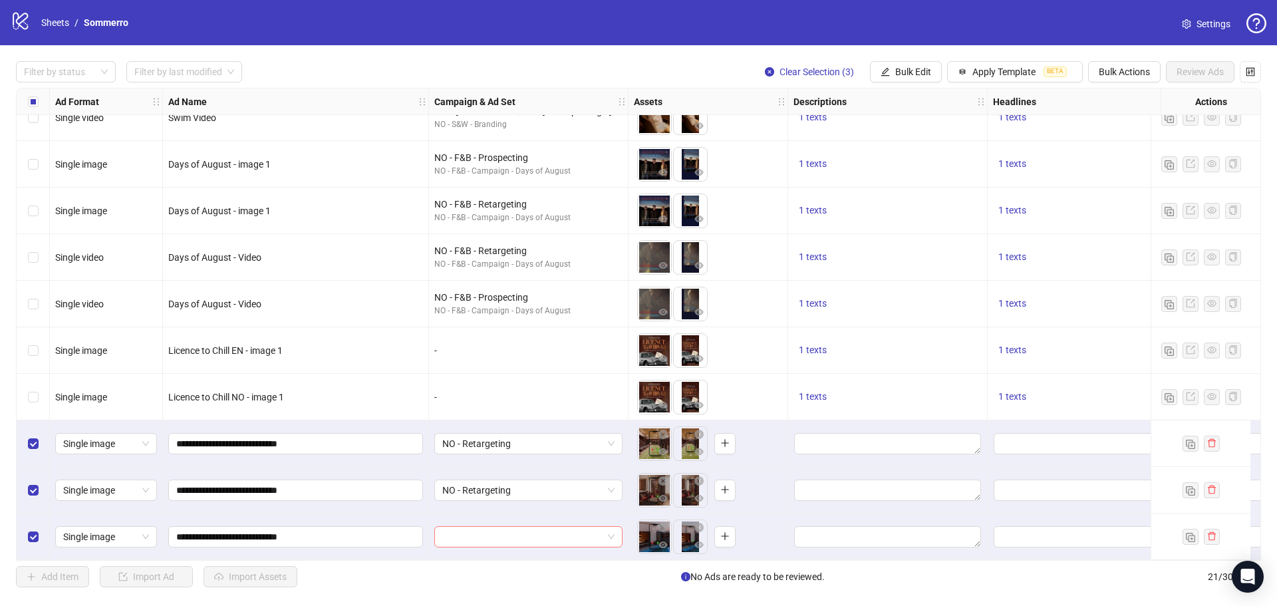
click at [549, 537] on input "search" at bounding box center [522, 537] width 160 height 20
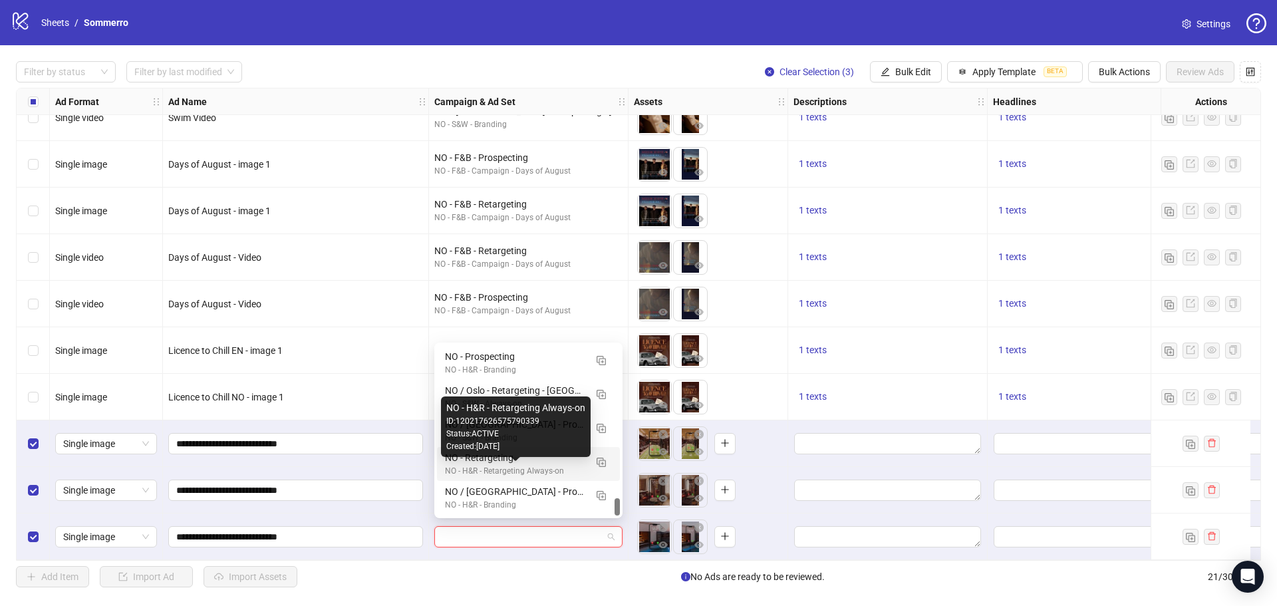
click at [541, 467] on div "NO - H&R - Retargeting Always-on" at bounding box center [515, 471] width 140 height 13
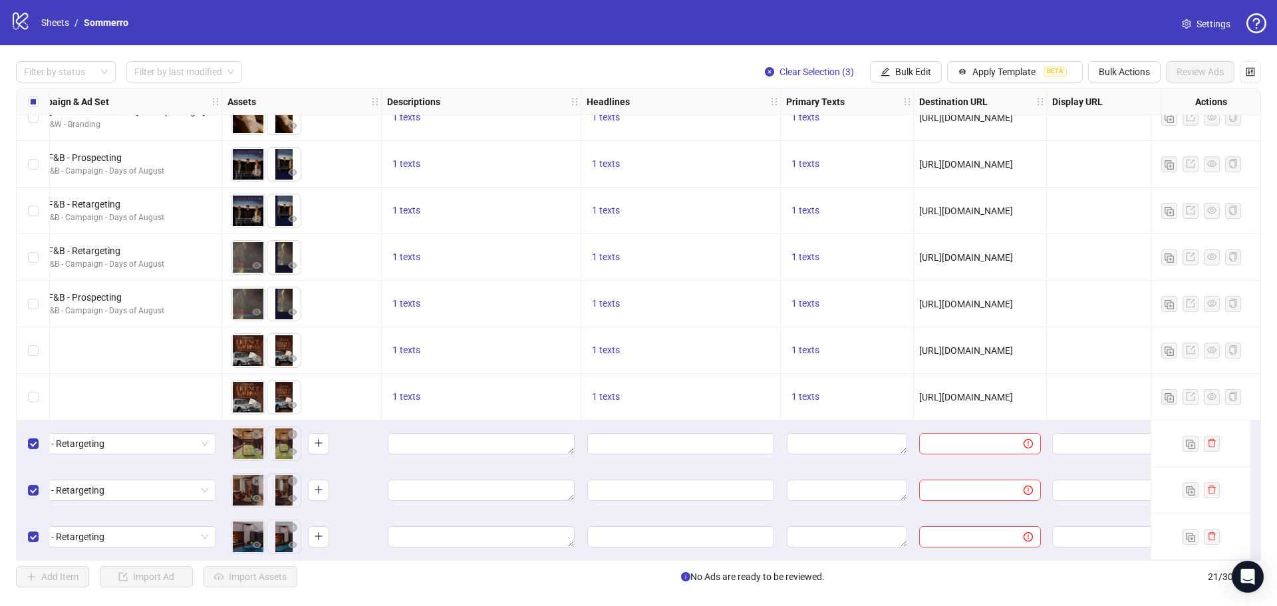
scroll to position [538, 408]
